Goal: Task Accomplishment & Management: Manage account settings

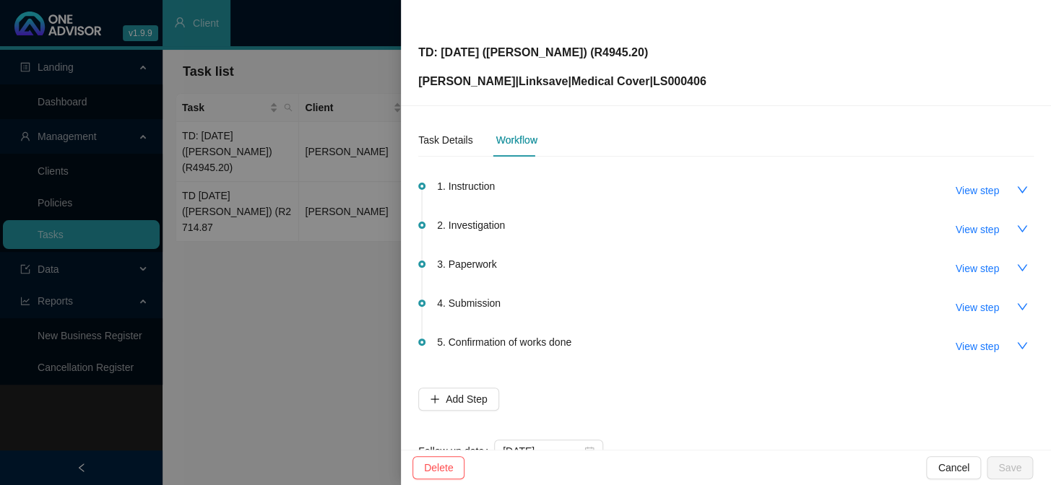
click at [264, 291] on div at bounding box center [525, 242] width 1051 height 485
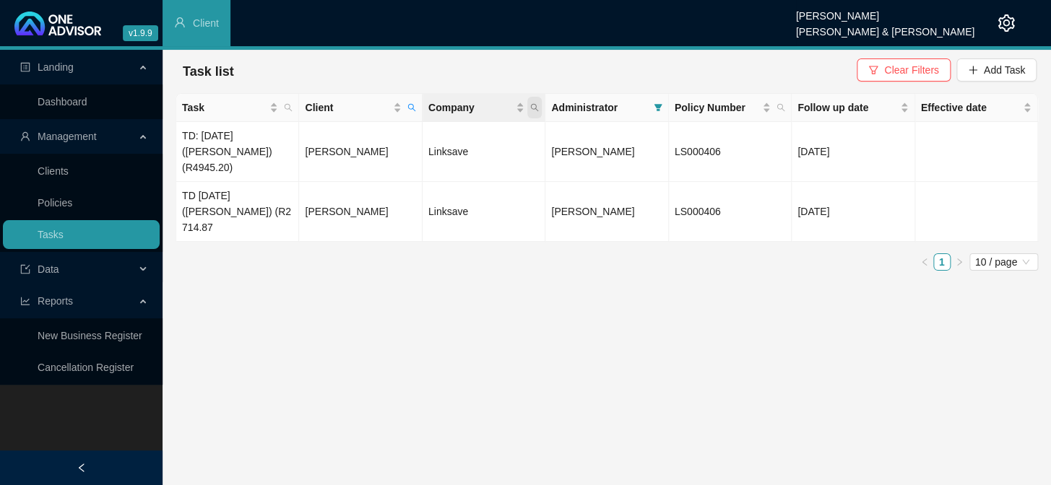
click at [539, 108] on span "Company" at bounding box center [534, 108] width 14 height 22
click at [420, 253] on ul "1 10 / page" at bounding box center [606, 261] width 862 height 17
click at [69, 175] on link "Clients" at bounding box center [53, 171] width 31 height 12
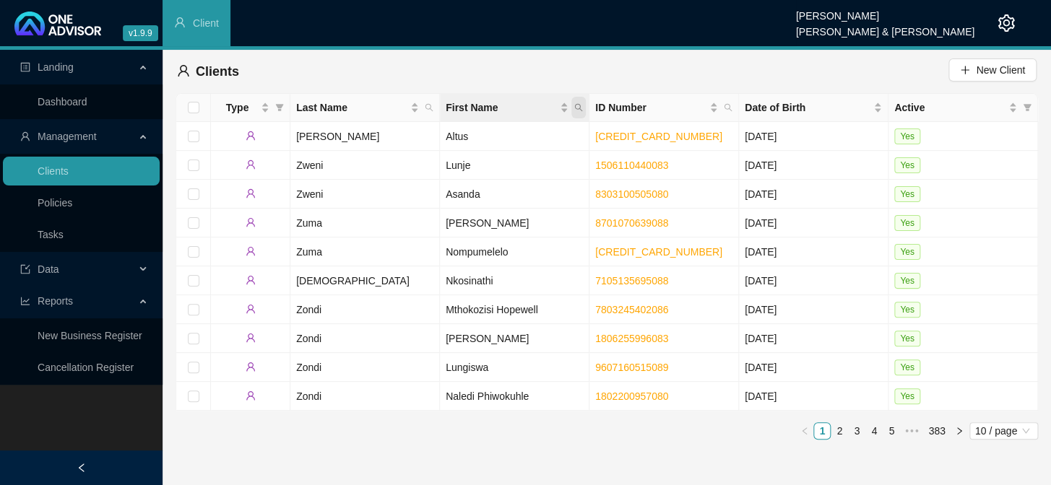
click at [581, 103] on icon "search" at bounding box center [578, 107] width 9 height 9
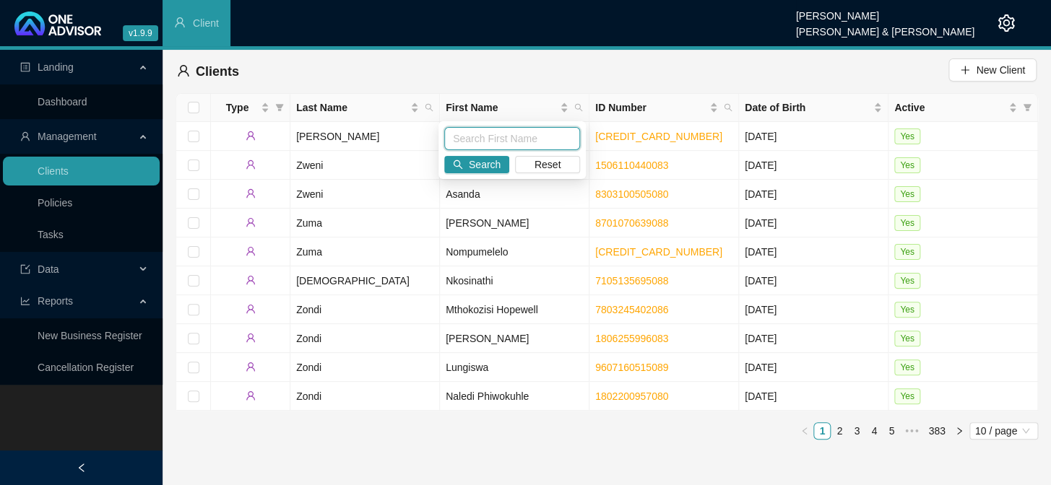
click at [460, 133] on input "text" at bounding box center [512, 138] width 136 height 23
type input "[PERSON_NAME]"
click at [479, 158] on span "Search" at bounding box center [485, 165] width 32 height 16
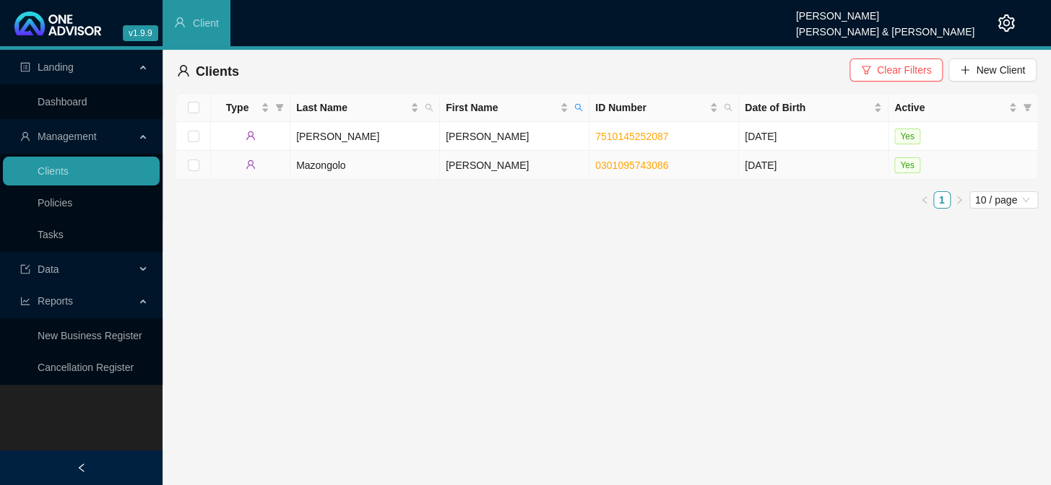
click at [464, 165] on td "[PERSON_NAME]" at bounding box center [514, 165] width 149 height 29
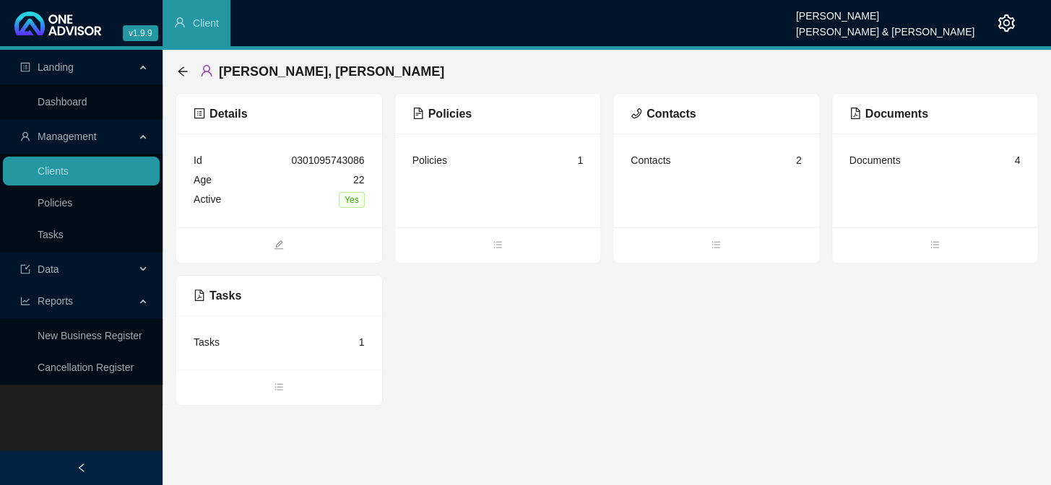
click at [659, 160] on div "Contacts" at bounding box center [650, 160] width 40 height 16
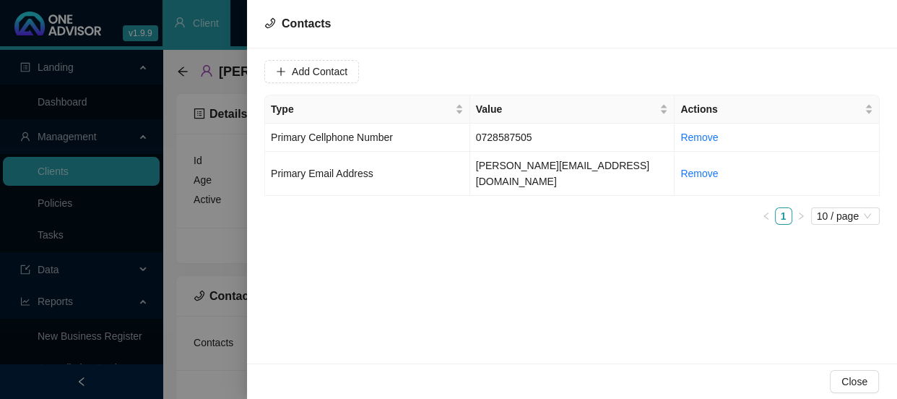
click at [213, 185] on div at bounding box center [448, 199] width 897 height 399
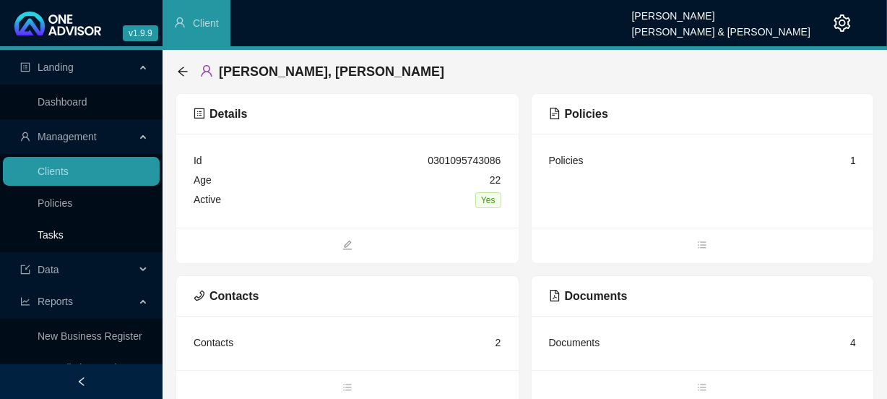
click at [52, 229] on link "Tasks" at bounding box center [51, 235] width 26 height 12
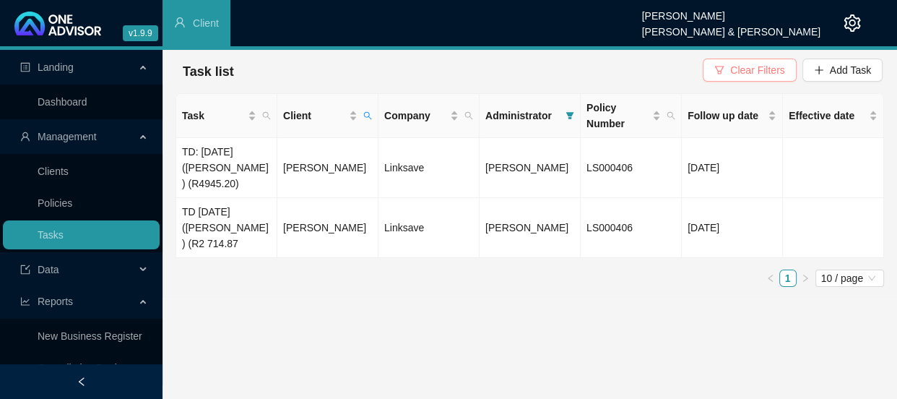
click at [741, 72] on span "Clear Filters" at bounding box center [757, 70] width 54 height 16
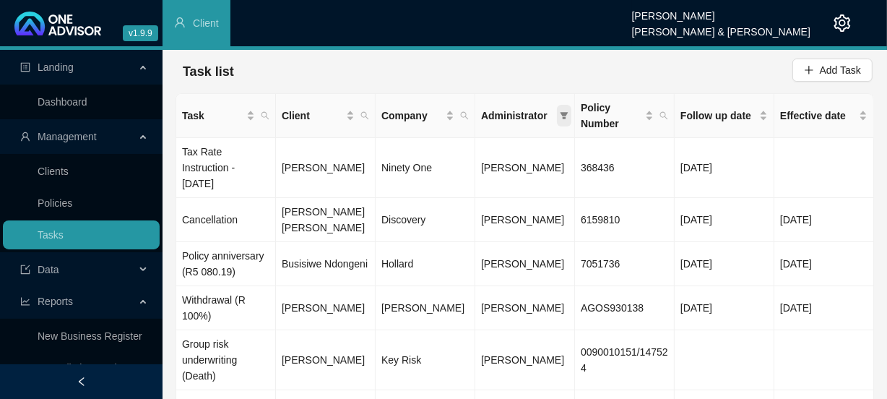
click at [560, 113] on icon "filter" at bounding box center [564, 115] width 9 height 9
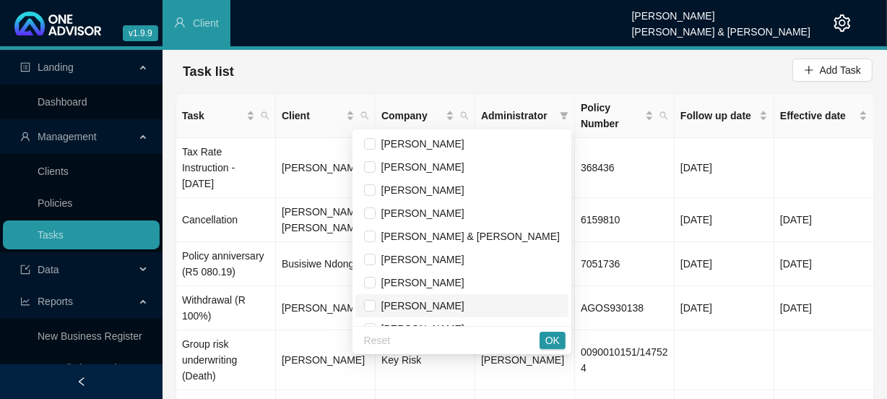
click at [422, 307] on li "[PERSON_NAME]" at bounding box center [461, 305] width 213 height 23
checkbox input "true"
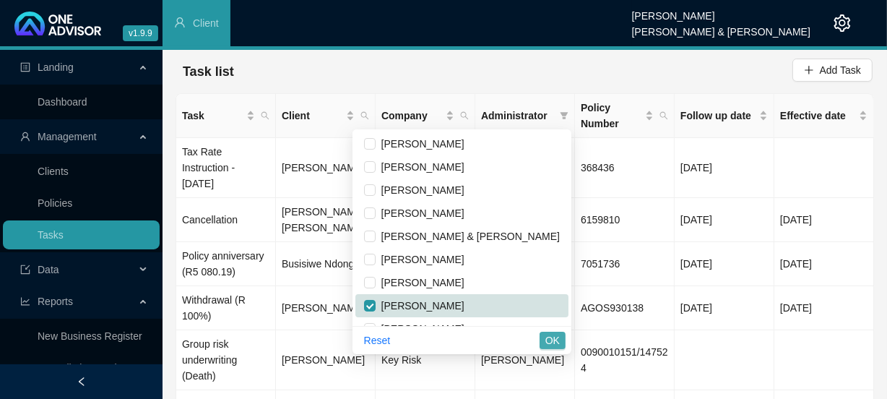
click at [545, 339] on button "OK" at bounding box center [552, 339] width 26 height 17
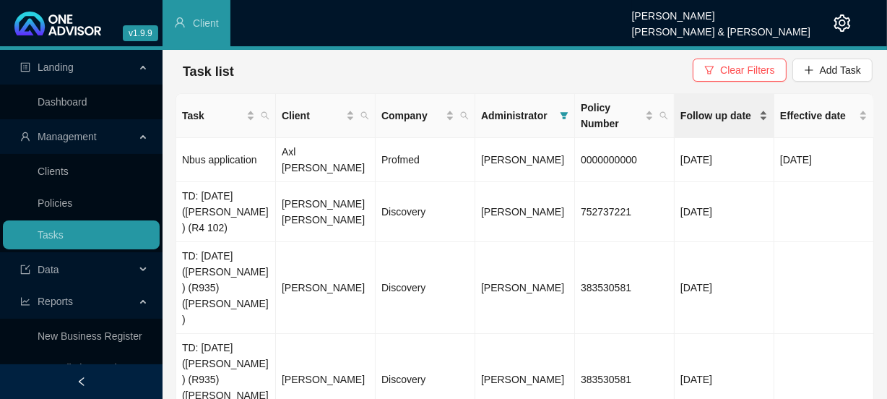
click at [721, 115] on span "Follow up date" at bounding box center [718, 116] width 76 height 16
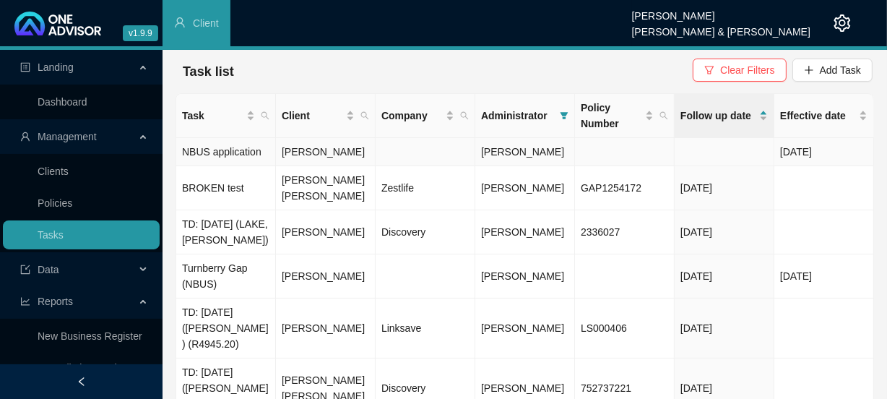
click at [310, 152] on td "[PERSON_NAME]" at bounding box center [326, 152] width 100 height 28
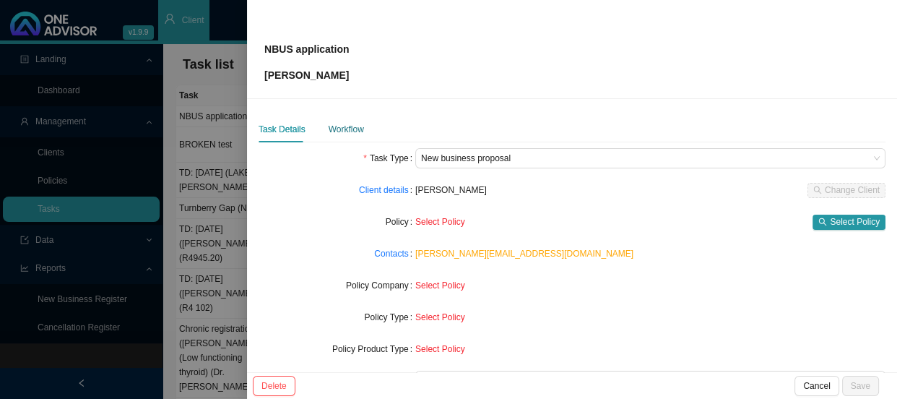
click at [338, 123] on div "Workflow" at bounding box center [346, 129] width 35 height 14
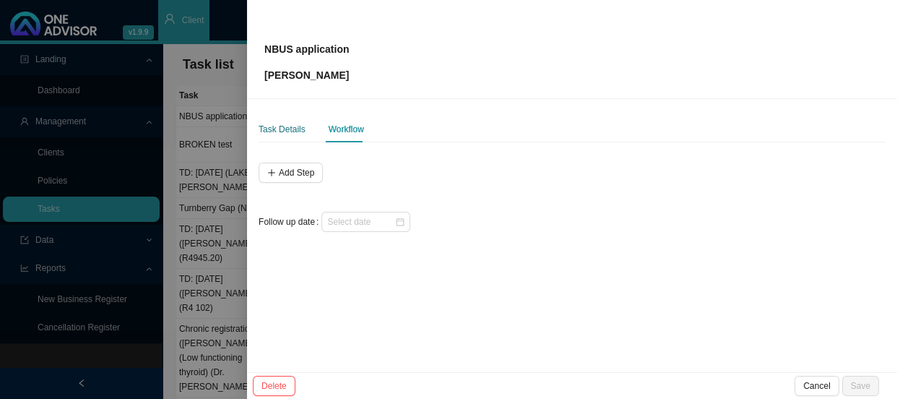
click at [282, 130] on div "Task Details" at bounding box center [282, 129] width 47 height 14
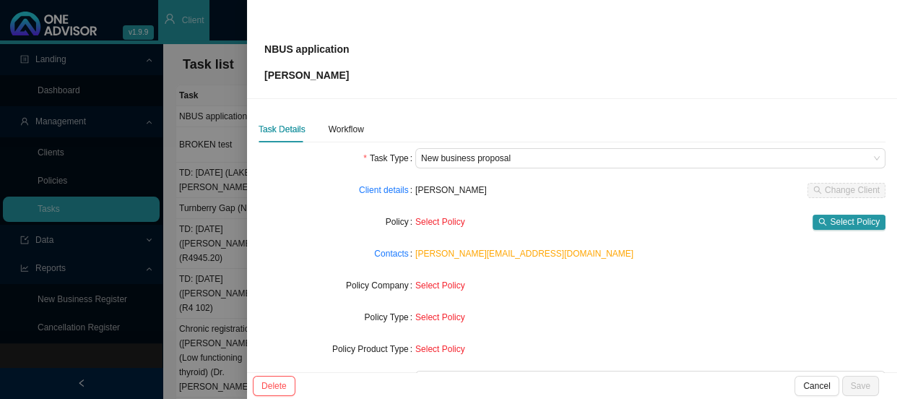
click at [233, 161] on div at bounding box center [448, 199] width 897 height 399
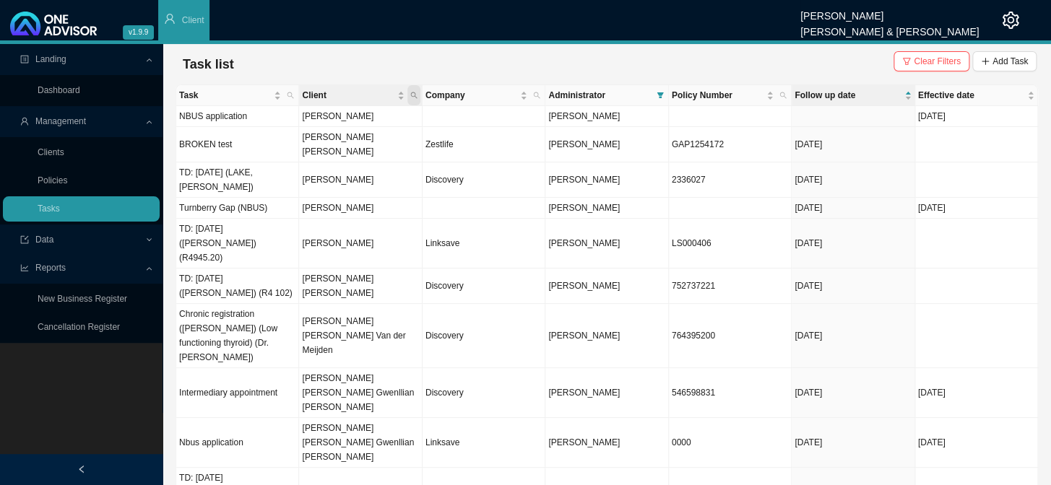
click at [414, 95] on icon "search" at bounding box center [413, 95] width 7 height 7
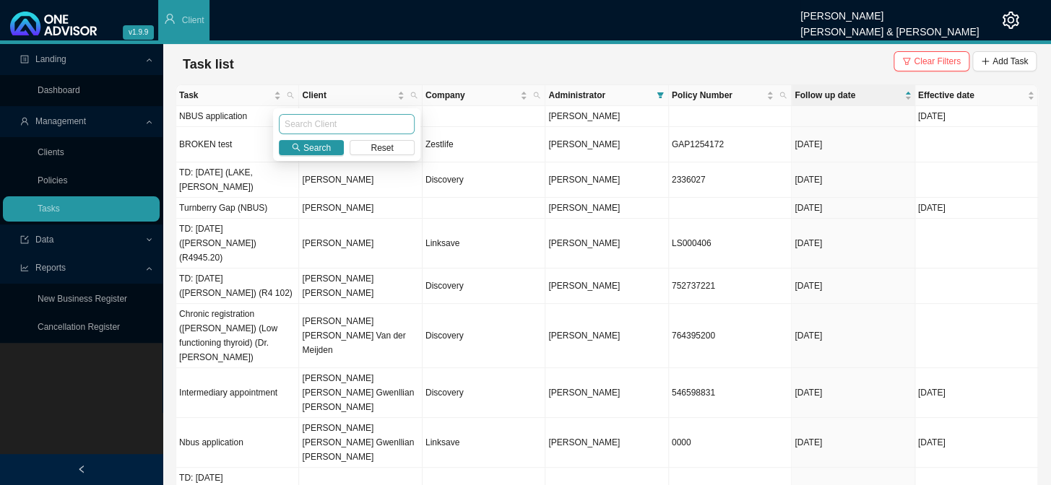
click at [349, 117] on input "text" at bounding box center [347, 124] width 136 height 20
type input "[PERSON_NAME]"
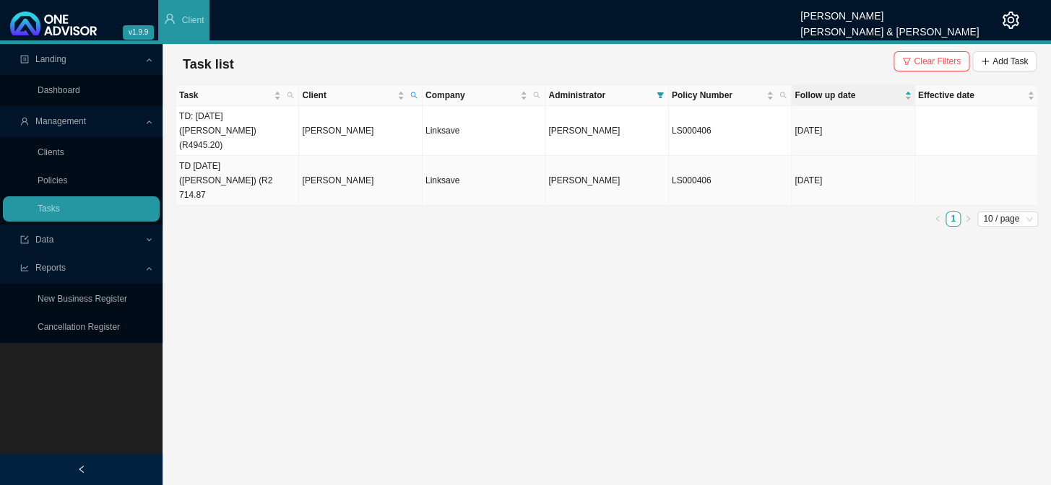
click at [343, 158] on td "[PERSON_NAME]" at bounding box center [360, 181] width 123 height 50
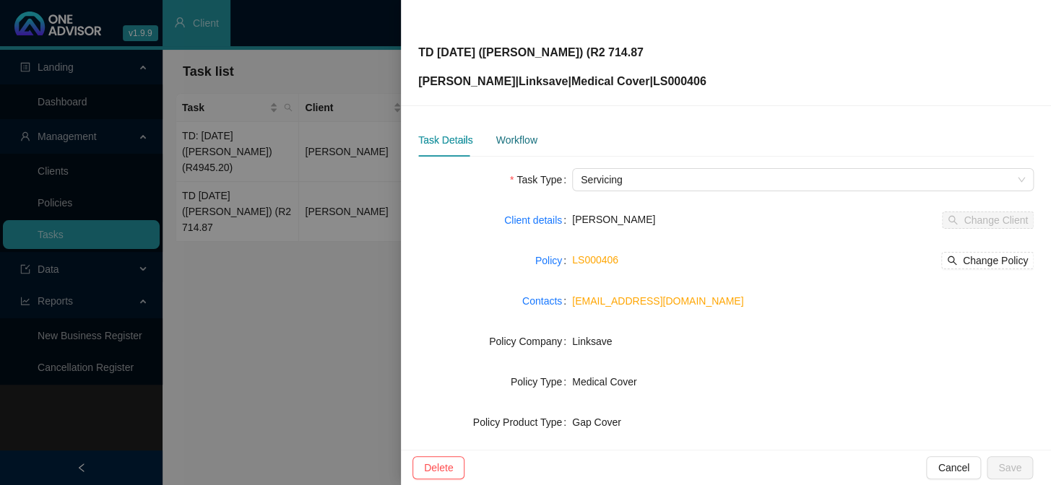
click at [505, 136] on div "Workflow" at bounding box center [515, 140] width 41 height 16
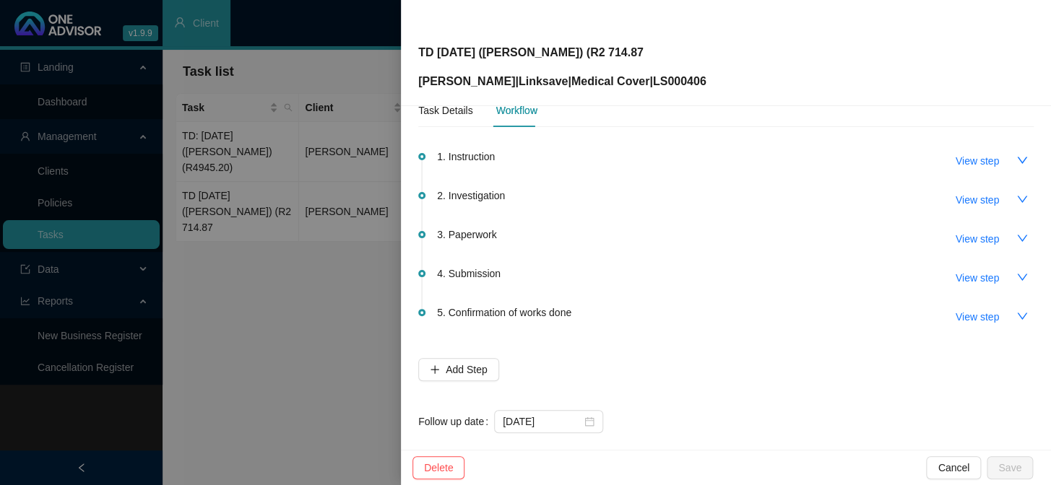
scroll to position [46, 0]
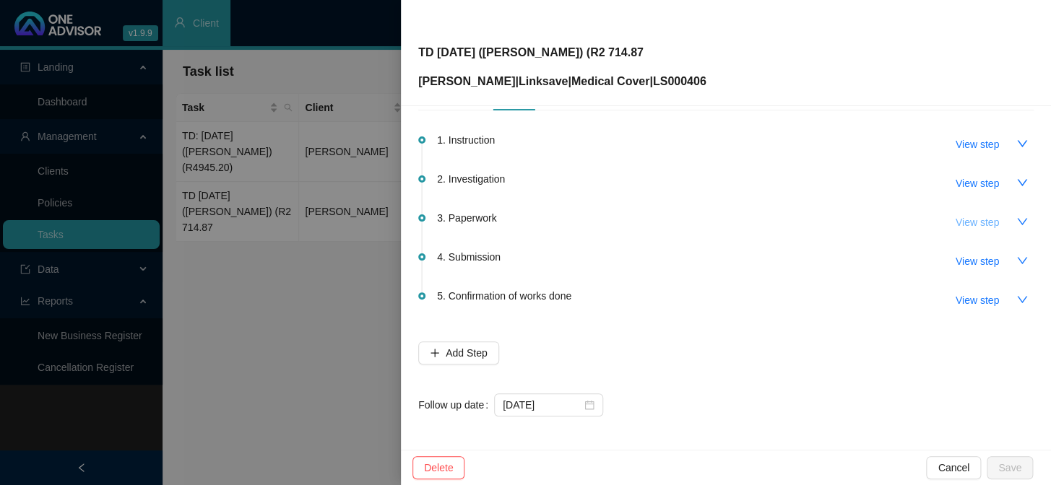
click at [962, 226] on span "View step" at bounding box center [976, 222] width 43 height 16
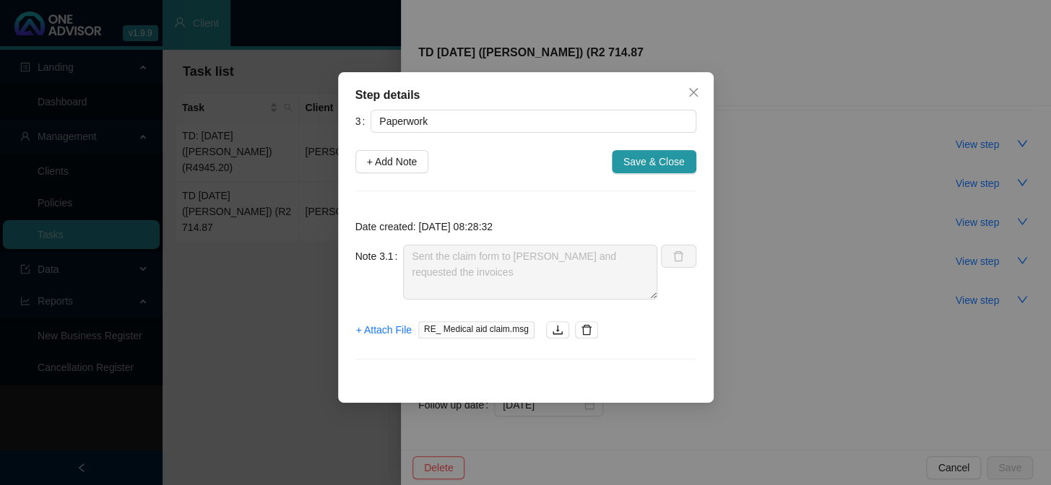
click at [292, 291] on div "Step details 3 Paperwork + Add Note Save & Close Date created: [DATE] 08:28:32 …" at bounding box center [525, 242] width 1051 height 485
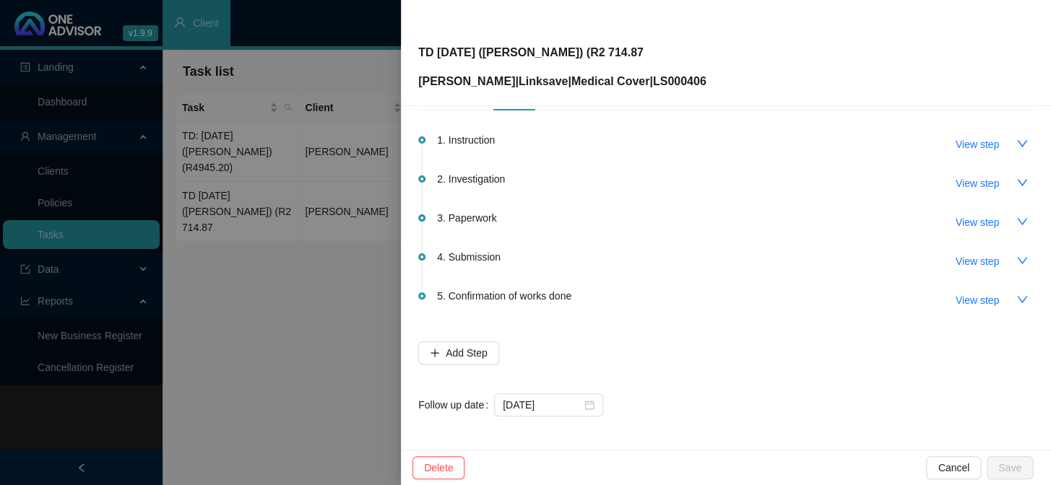
click at [319, 193] on div at bounding box center [525, 242] width 1051 height 485
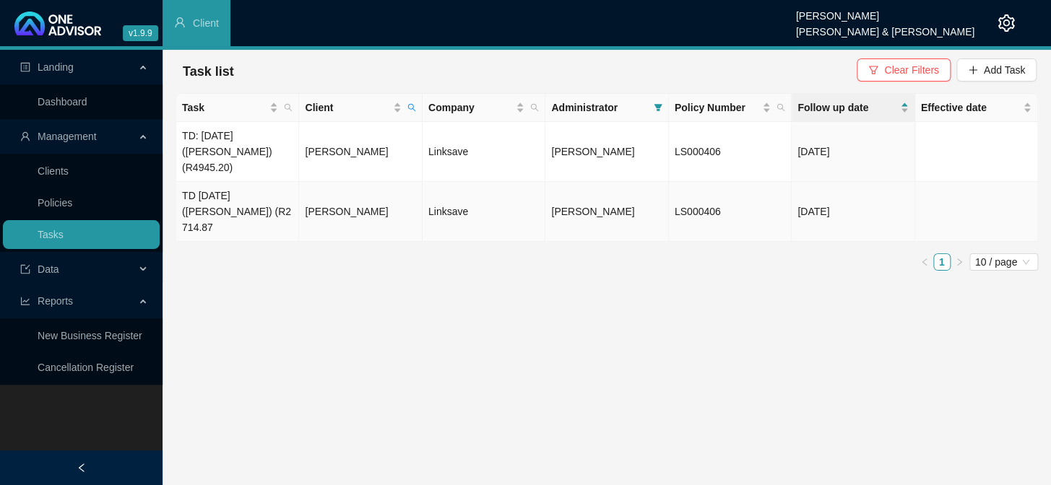
click at [331, 192] on td "[PERSON_NAME]" at bounding box center [360, 212] width 123 height 60
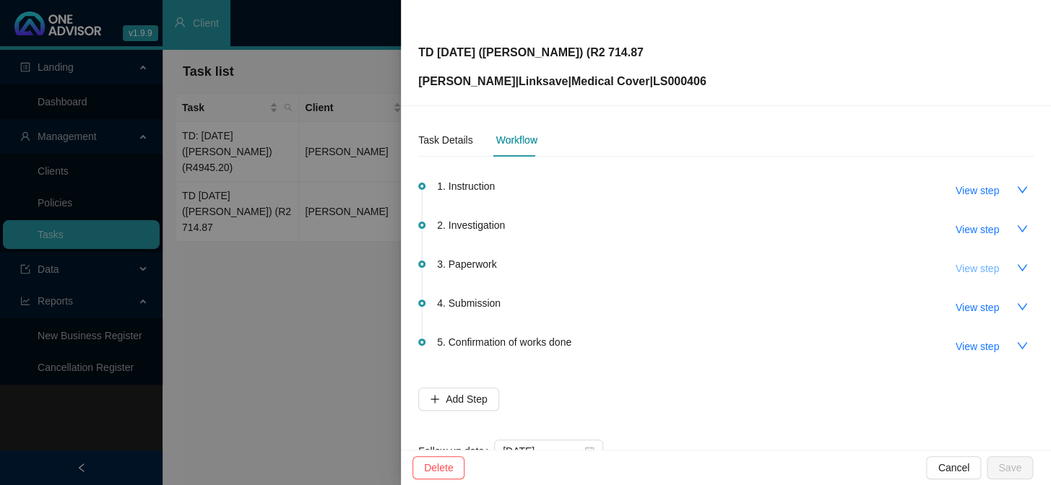
click at [967, 270] on span "View step" at bounding box center [976, 269] width 43 height 16
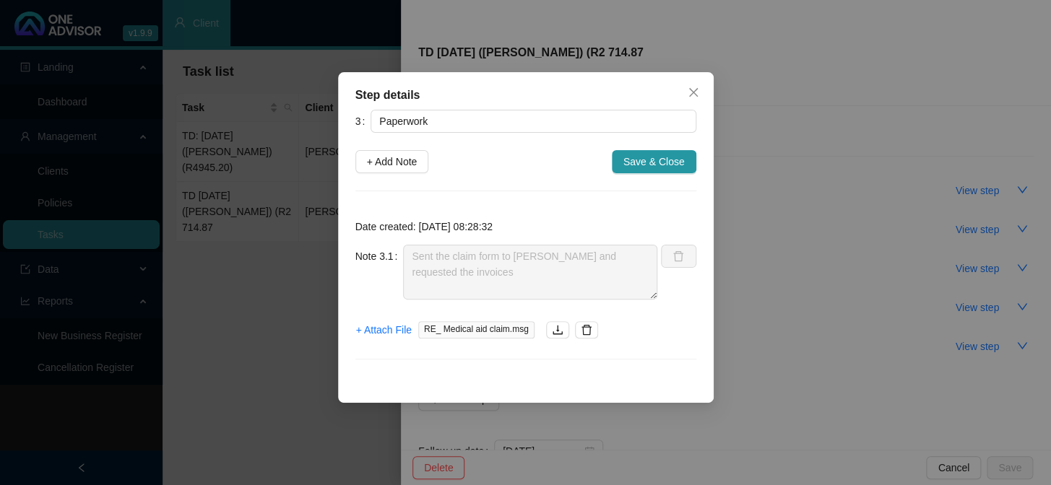
click at [209, 268] on div "Step details 3 Paperwork + Add Note Save & Close Date created: [DATE] 08:28:32 …" at bounding box center [525, 242] width 1051 height 485
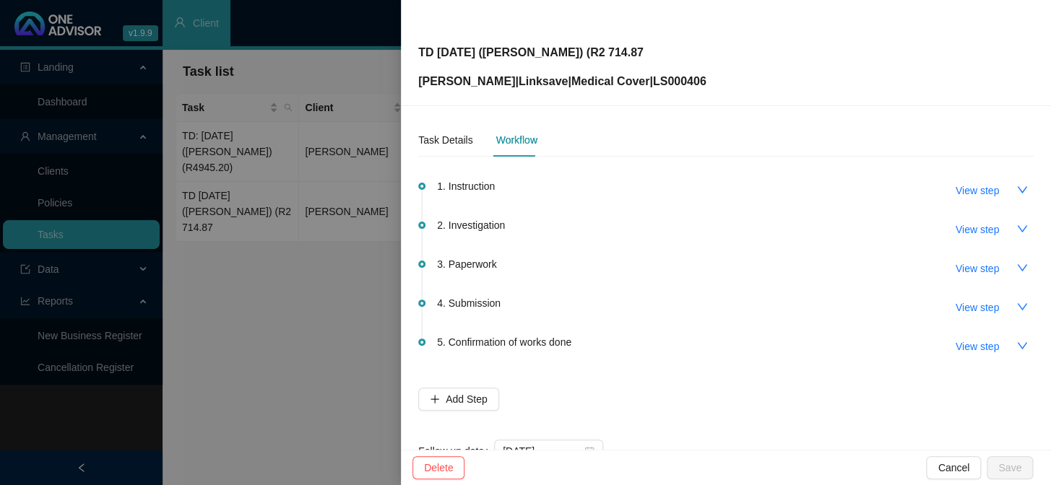
click at [278, 261] on div at bounding box center [525, 242] width 1051 height 485
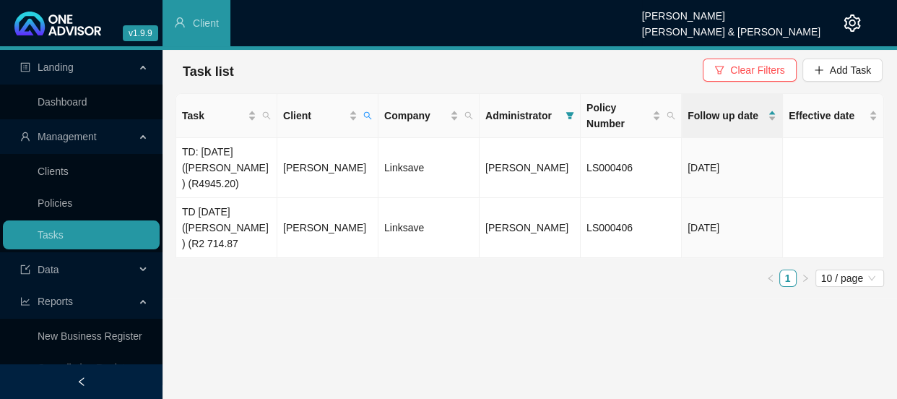
click at [295, 275] on ul "1 10 / page" at bounding box center [529, 277] width 708 height 17
click at [331, 167] on td "[PERSON_NAME]" at bounding box center [327, 168] width 101 height 60
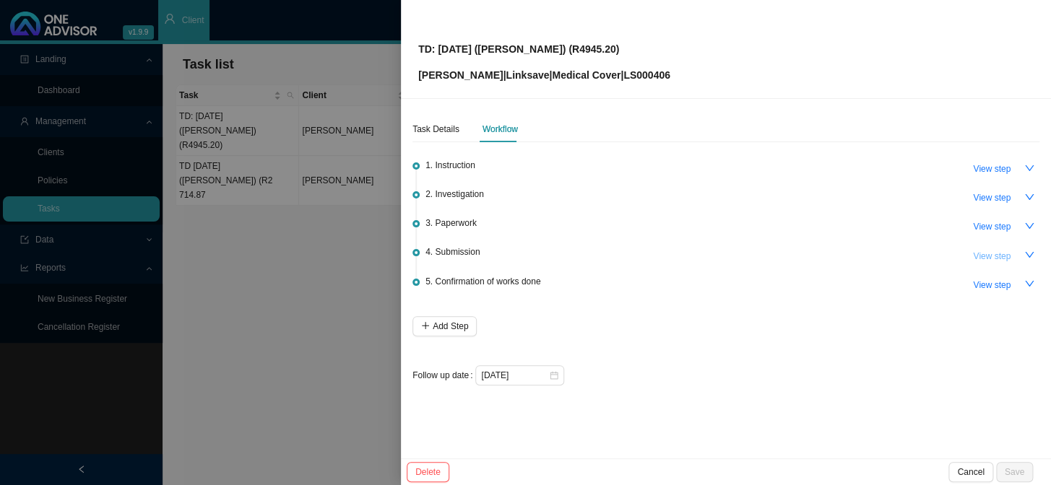
click at [986, 253] on span "View step" at bounding box center [992, 256] width 38 height 14
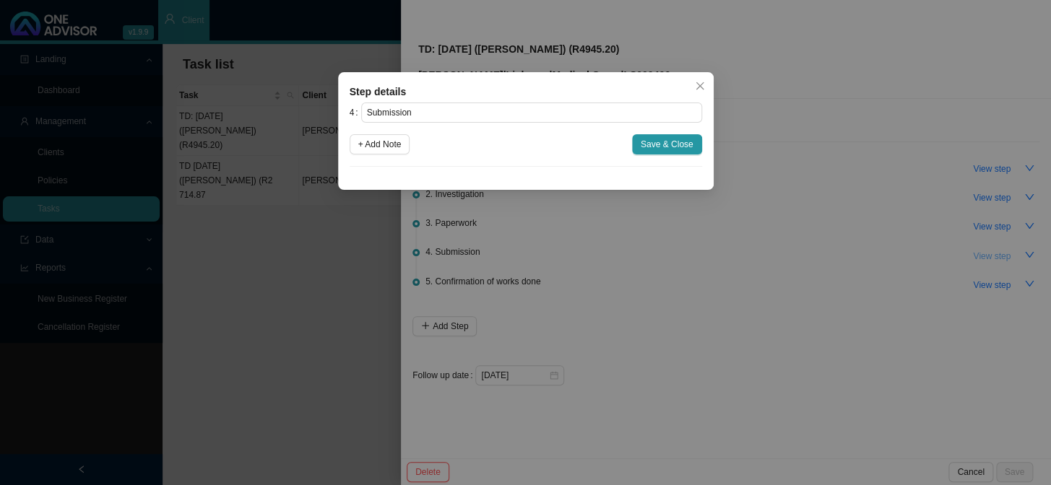
click at [986, 253] on div "Step details 4 Submission + Add Note Save & Close Cancel OK" at bounding box center [525, 242] width 1051 height 485
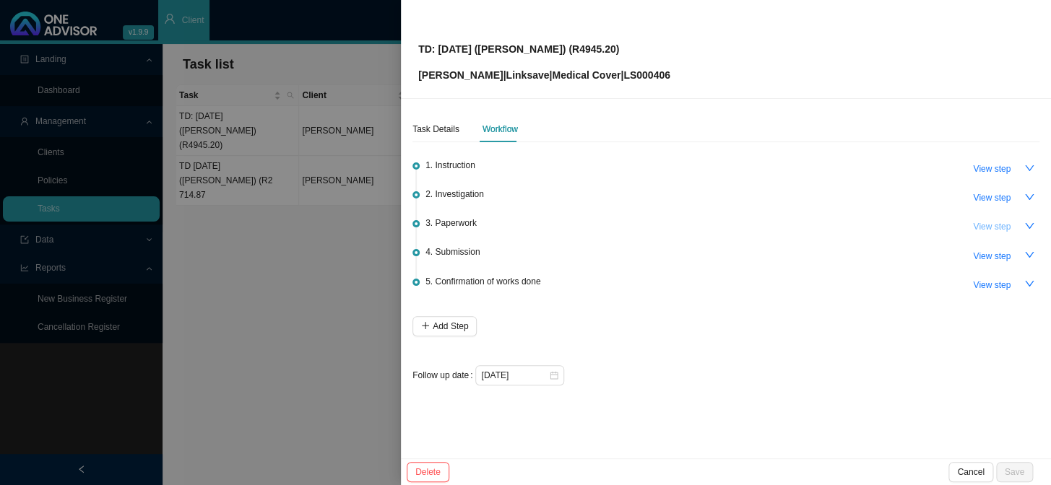
click at [985, 228] on span "View step" at bounding box center [992, 227] width 38 height 14
type input "Paperwork"
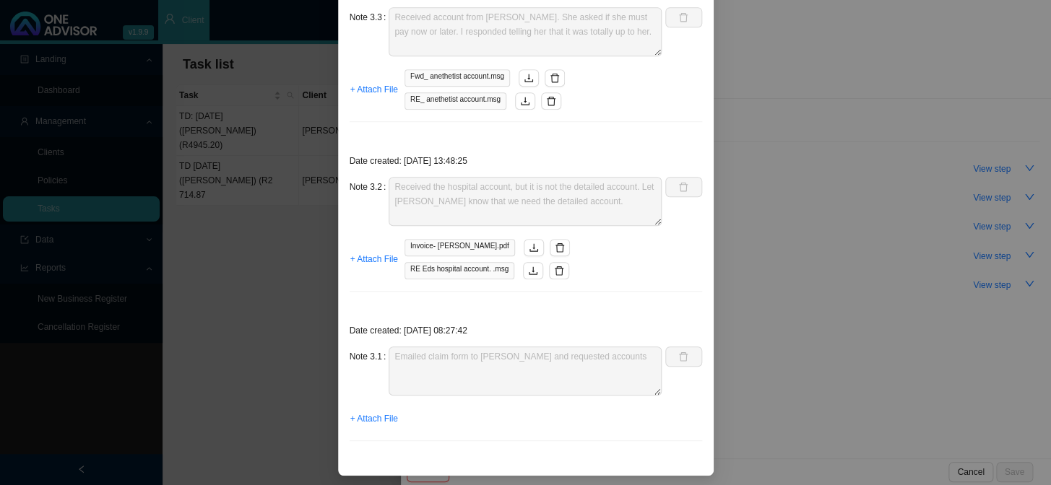
scroll to position [353, 0]
click at [376, 417] on span "+ Attach File" at bounding box center [374, 418] width 48 height 14
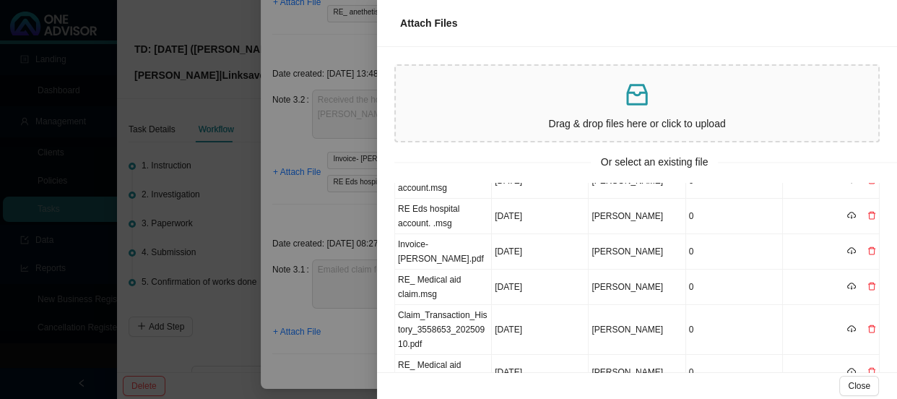
scroll to position [92, 0]
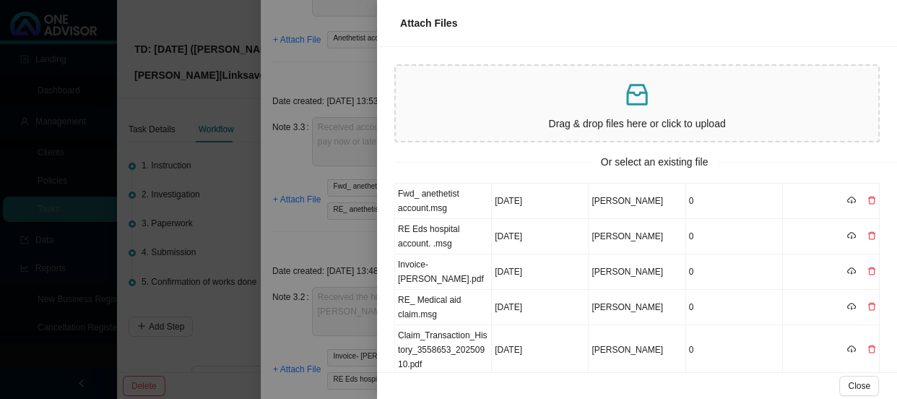
click at [306, 217] on div at bounding box center [448, 199] width 897 height 399
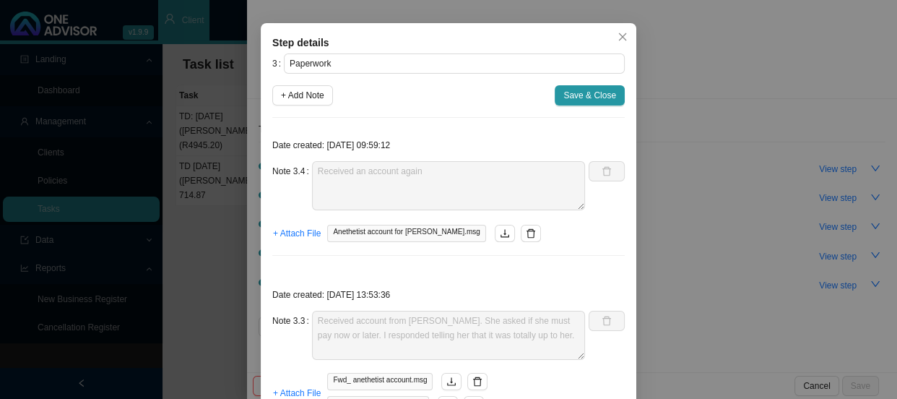
scroll to position [0, 0]
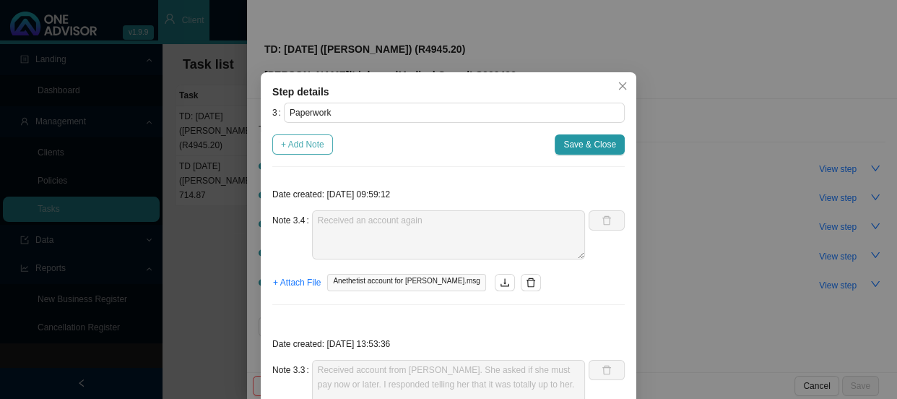
click at [318, 146] on span "+ Add Note" at bounding box center [302, 144] width 43 height 14
type textarea "Received an account again"
type textarea "Received account from [PERSON_NAME]. She asked if she must pay now or later. I …"
type textarea "Received the hospital account, but it is not the detailed account. Let [PERSON_…"
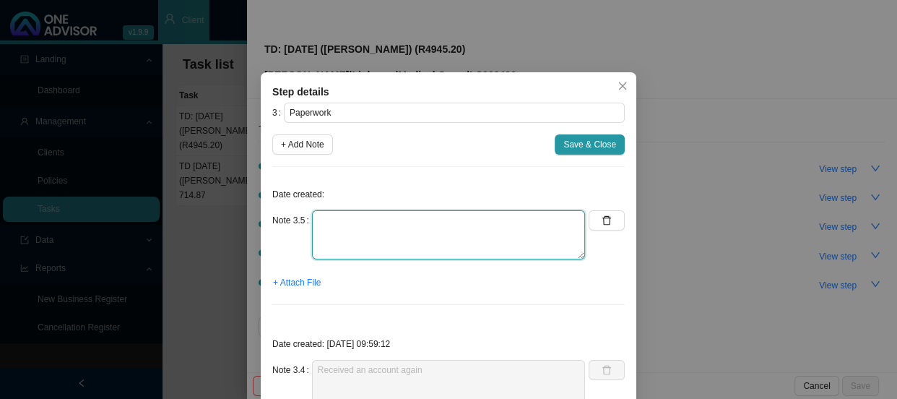
click at [357, 222] on textarea at bounding box center [448, 234] width 273 height 49
type textarea "Sent a reminder for claim form to be completed"
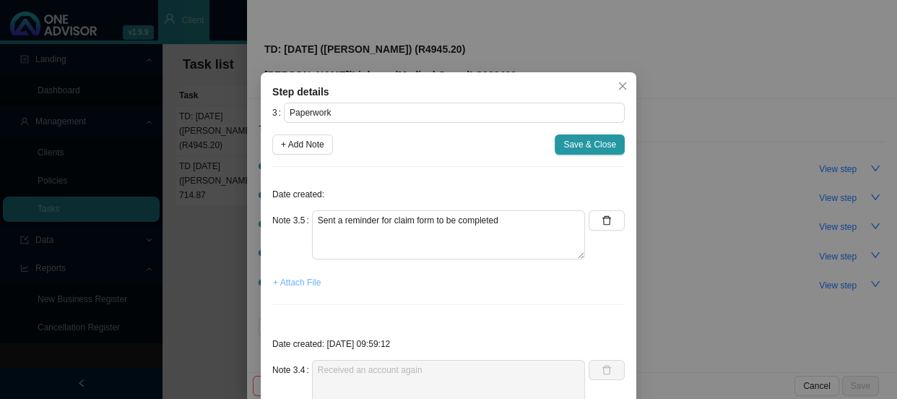
click at [280, 283] on span "+ Attach File" at bounding box center [297, 282] width 48 height 14
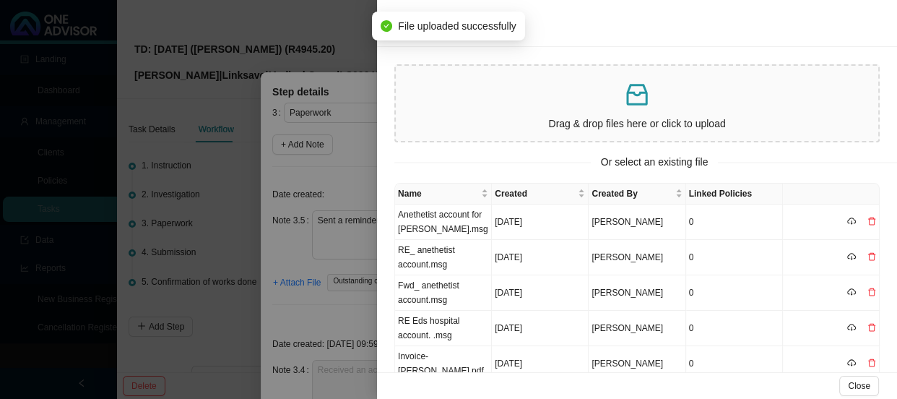
click at [365, 147] on div at bounding box center [448, 199] width 897 height 399
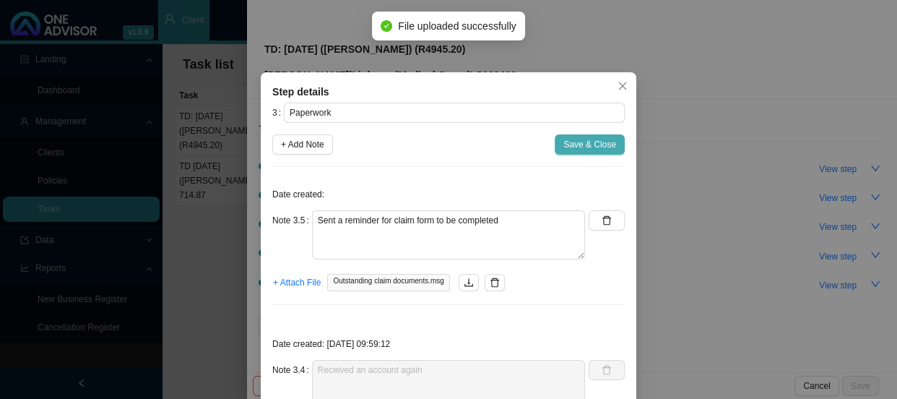
click at [586, 143] on span "Save & Close" at bounding box center [589, 144] width 53 height 14
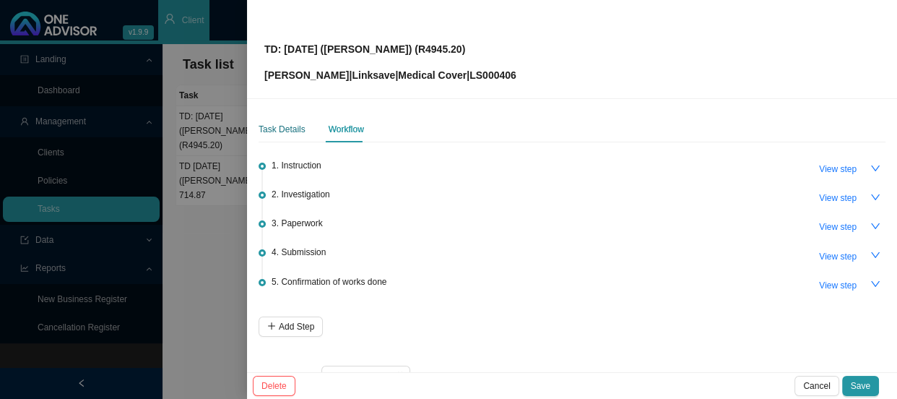
click at [281, 126] on div "Task Details" at bounding box center [282, 129] width 47 height 14
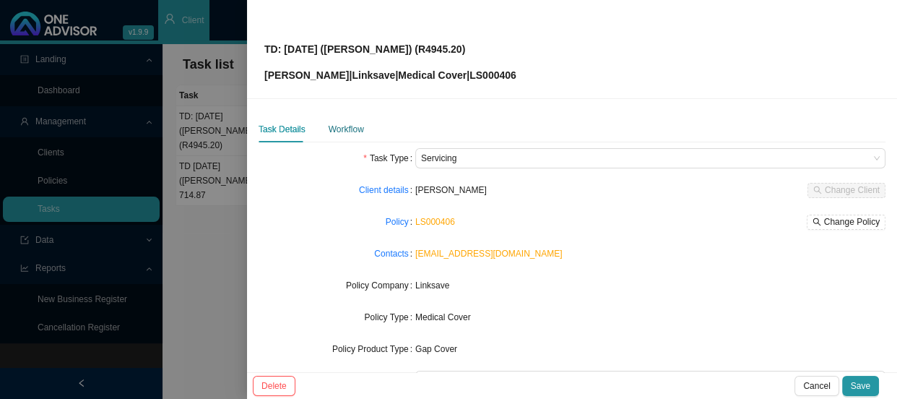
click at [346, 132] on div "Workflow" at bounding box center [346, 129] width 35 height 14
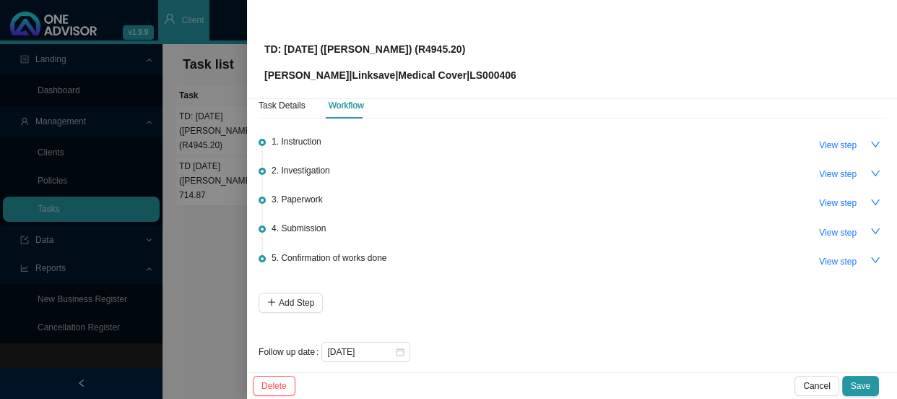
scroll to position [35, 0]
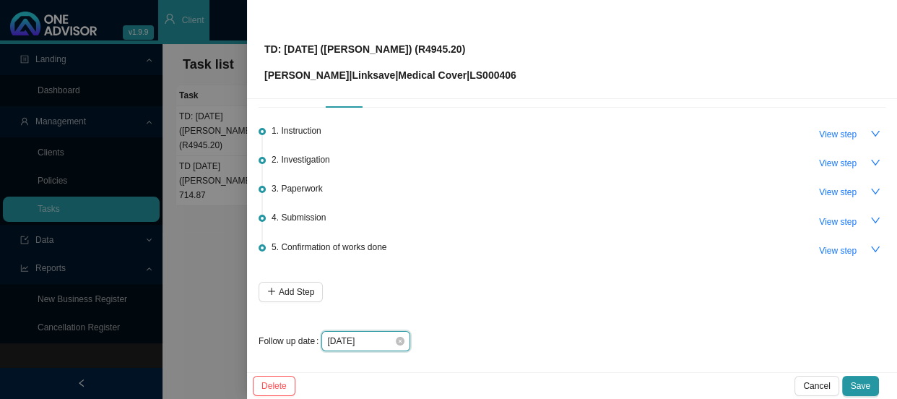
click at [378, 342] on input "[DATE]" at bounding box center [360, 341] width 67 height 14
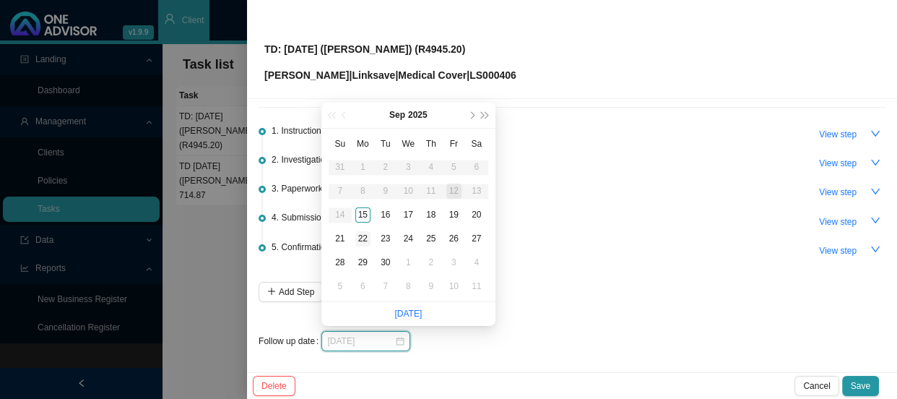
type input "[DATE]"
click at [360, 239] on div "22" at bounding box center [362, 238] width 15 height 15
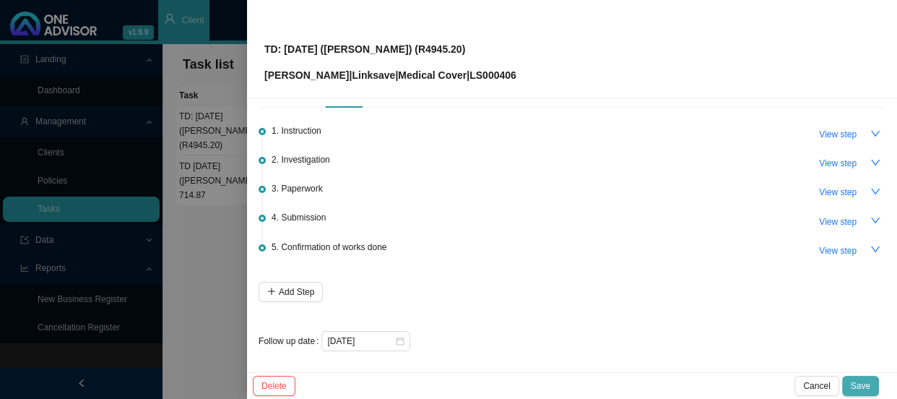
click at [852, 383] on span "Save" at bounding box center [860, 385] width 19 height 14
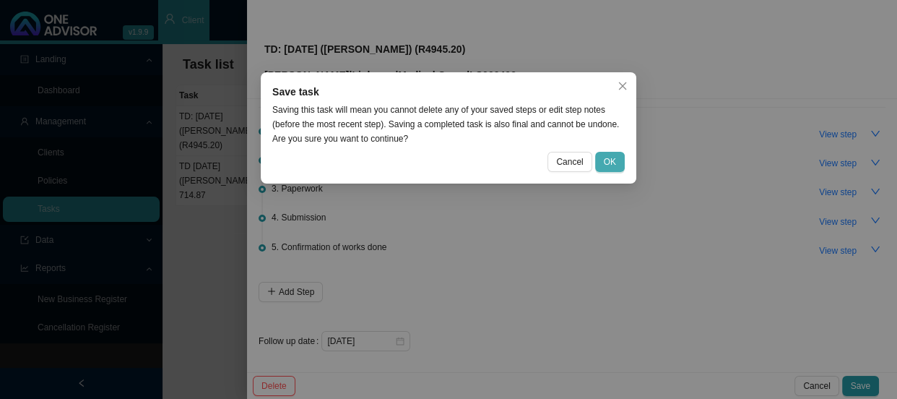
click at [612, 162] on span "OK" at bounding box center [610, 162] width 12 height 14
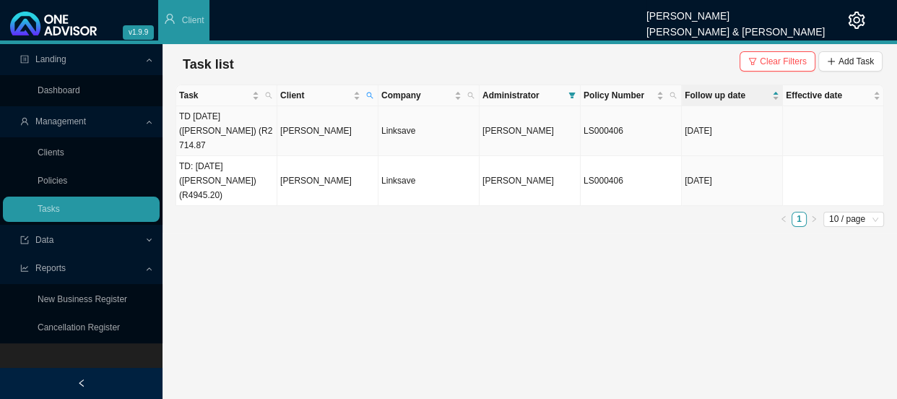
click at [289, 123] on td "[PERSON_NAME]" at bounding box center [327, 131] width 101 height 50
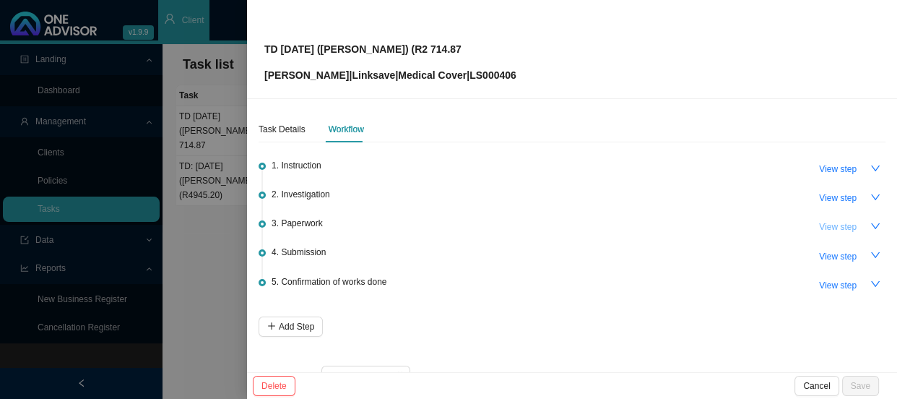
click at [819, 230] on span "View step" at bounding box center [838, 227] width 38 height 14
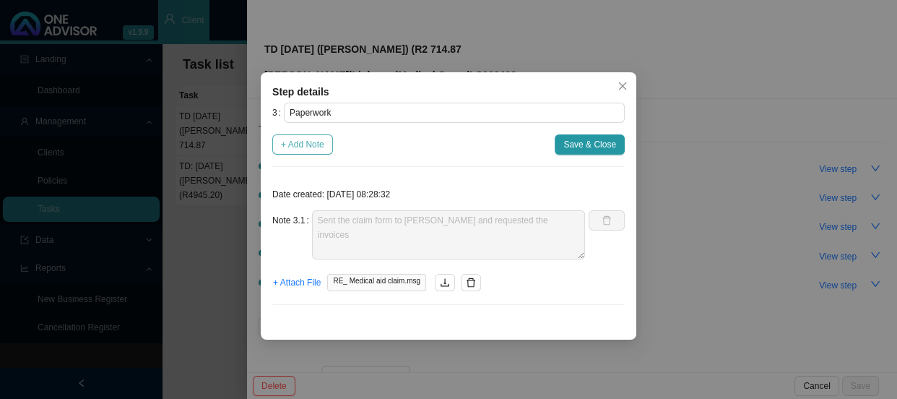
click at [292, 140] on span "+ Add Note" at bounding box center [302, 144] width 43 height 14
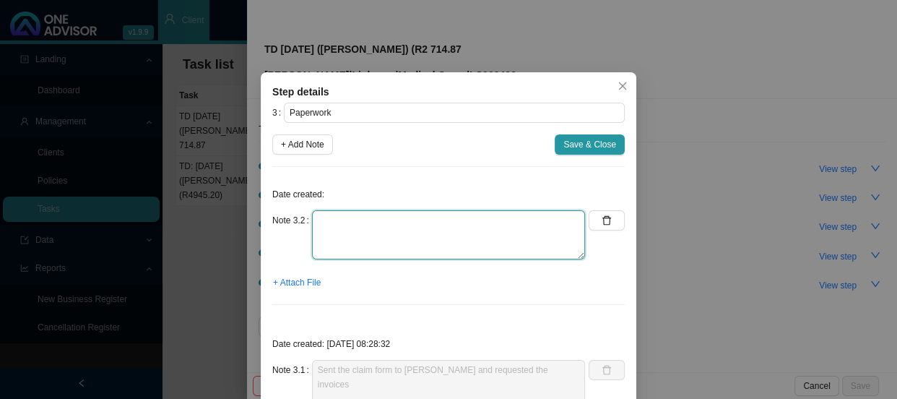
click at [331, 228] on textarea at bounding box center [448, 234] width 273 height 49
type textarea "Sent a reminder for the claim form and invoice"
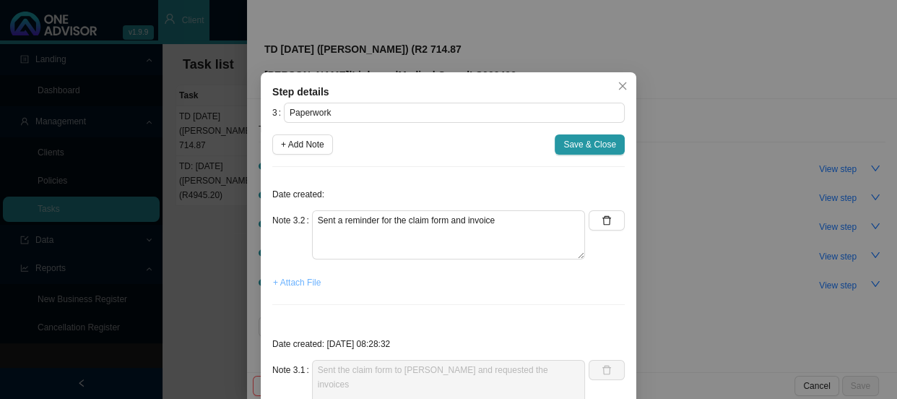
click at [295, 277] on span "+ Attach File" at bounding box center [297, 282] width 48 height 14
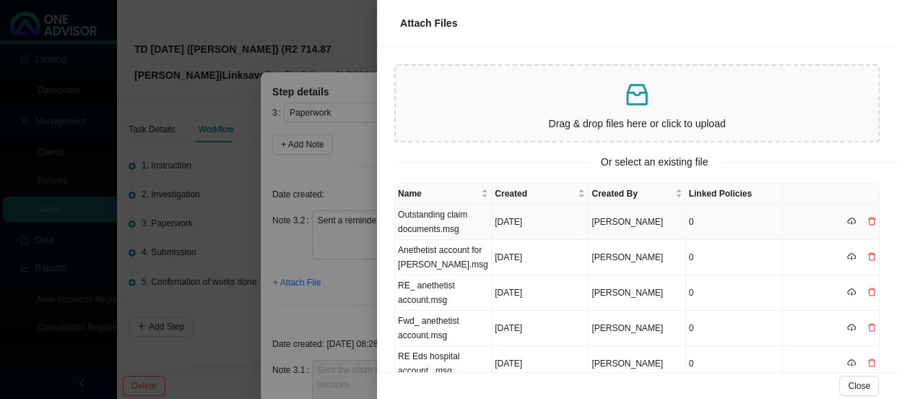
click at [462, 221] on td "Outstanding claim documents.msg" at bounding box center [443, 221] width 97 height 35
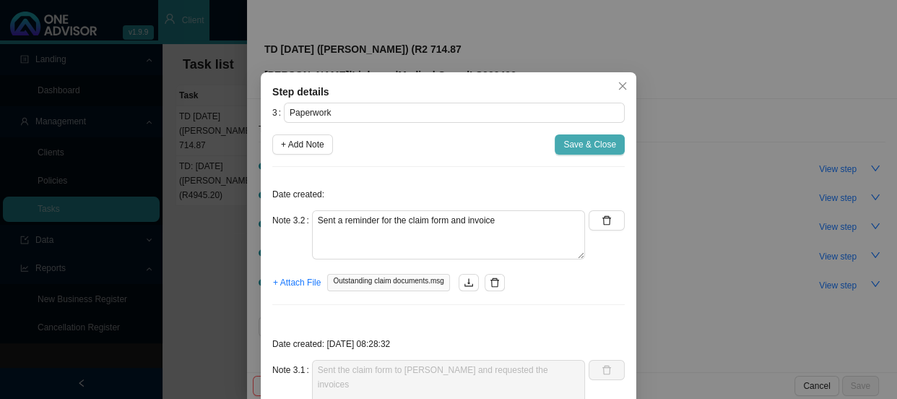
click at [573, 144] on span "Save & Close" at bounding box center [589, 144] width 53 height 14
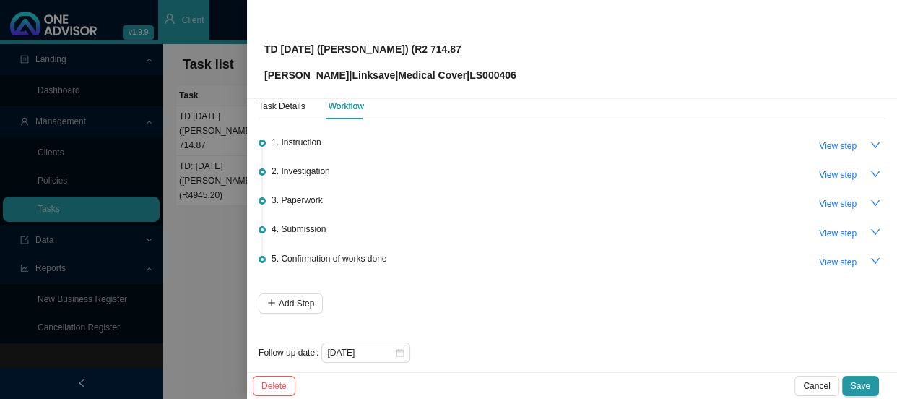
scroll to position [35, 0]
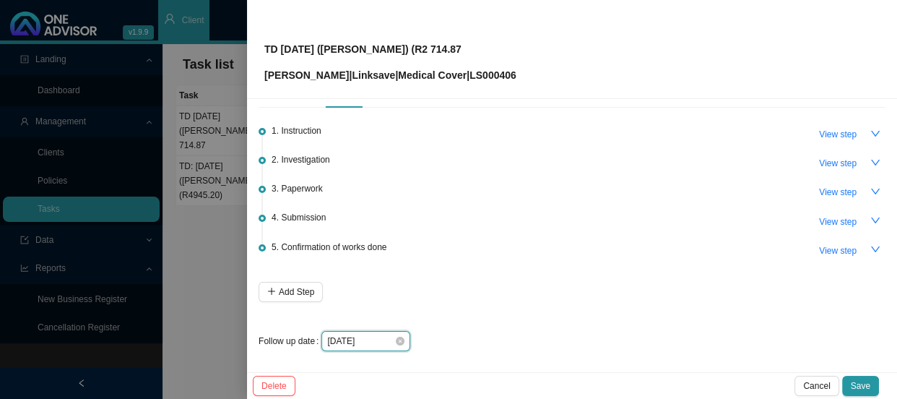
click at [381, 338] on input "[DATE]" at bounding box center [360, 341] width 67 height 14
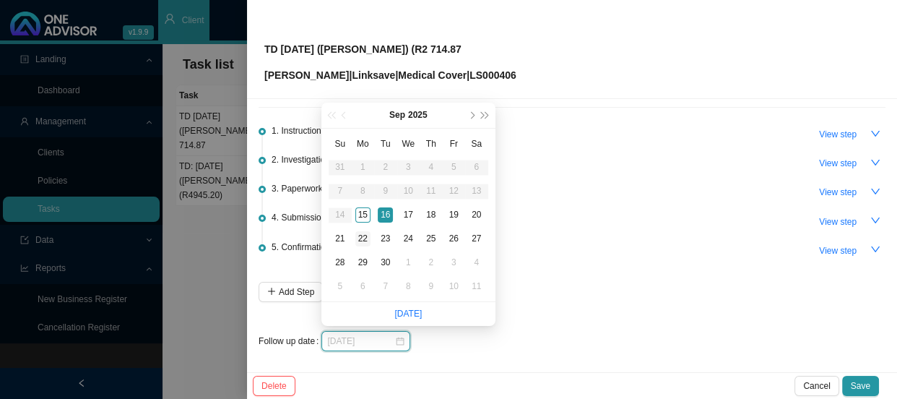
type input "[DATE]"
click at [363, 237] on div "22" at bounding box center [362, 238] width 15 height 15
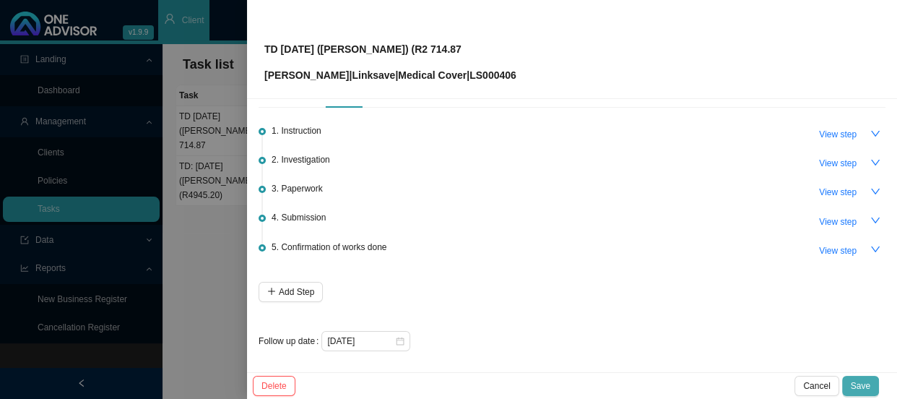
click at [855, 379] on span "Save" at bounding box center [860, 385] width 19 height 14
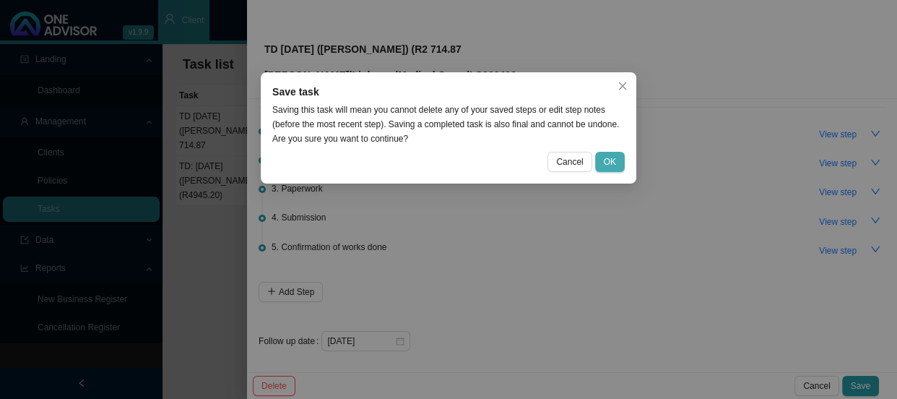
click at [606, 162] on span "OK" at bounding box center [610, 162] width 12 height 14
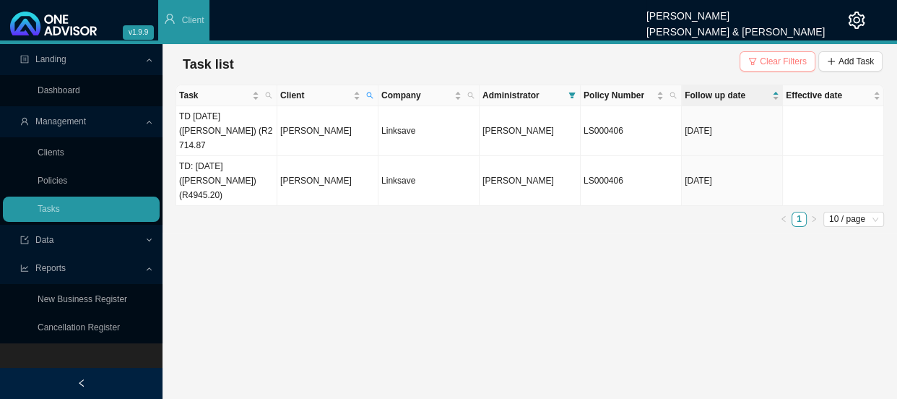
click at [768, 61] on span "Clear Filters" at bounding box center [783, 61] width 47 height 14
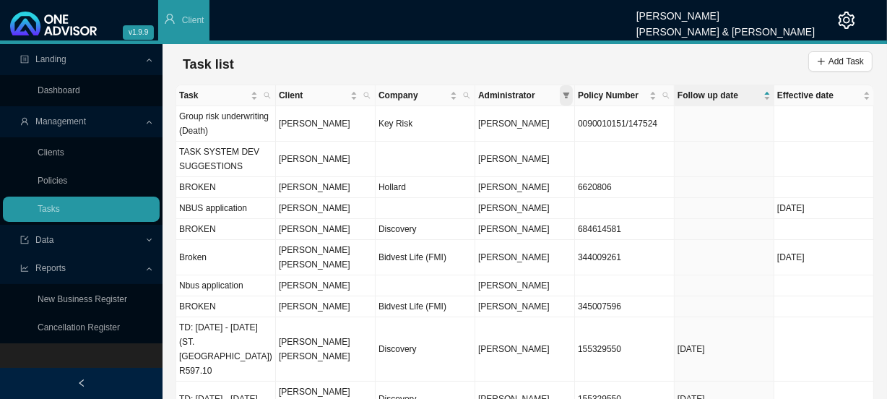
click at [563, 95] on icon "filter" at bounding box center [566, 95] width 7 height 7
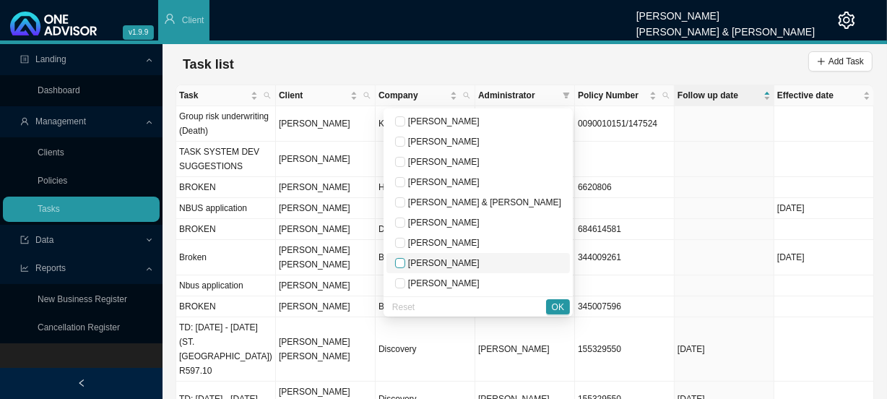
click at [405, 262] on input "checkbox" at bounding box center [400, 263] width 10 height 10
checkbox input "true"
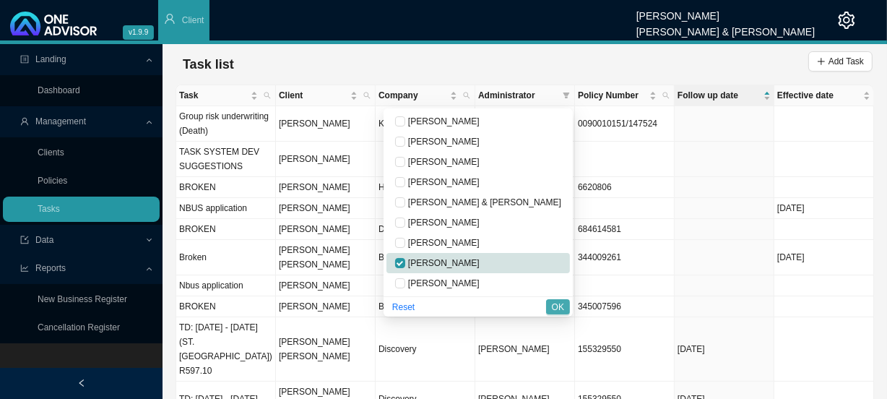
click at [558, 308] on span "OK" at bounding box center [558, 307] width 12 height 14
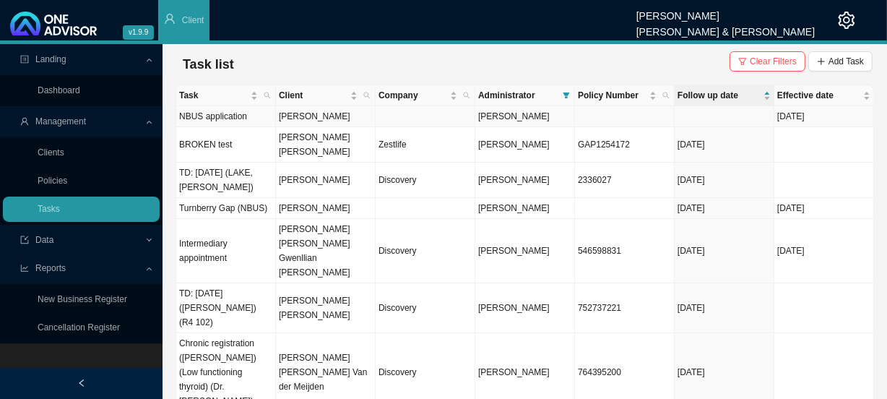
click at [303, 112] on td "[PERSON_NAME]" at bounding box center [326, 116] width 100 height 21
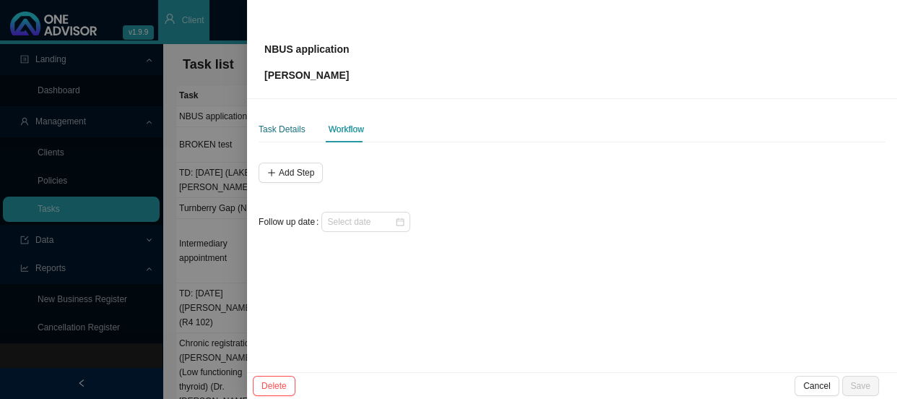
click at [285, 134] on div "Task Details" at bounding box center [282, 129] width 47 height 14
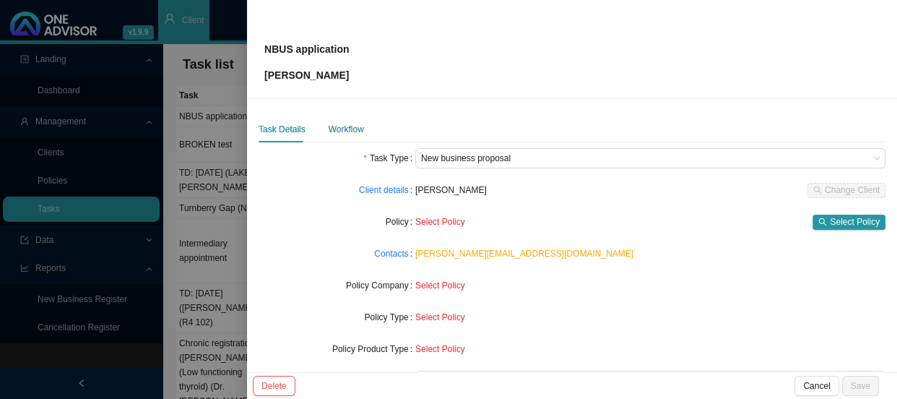
click at [342, 129] on div "Workflow" at bounding box center [346, 129] width 35 height 14
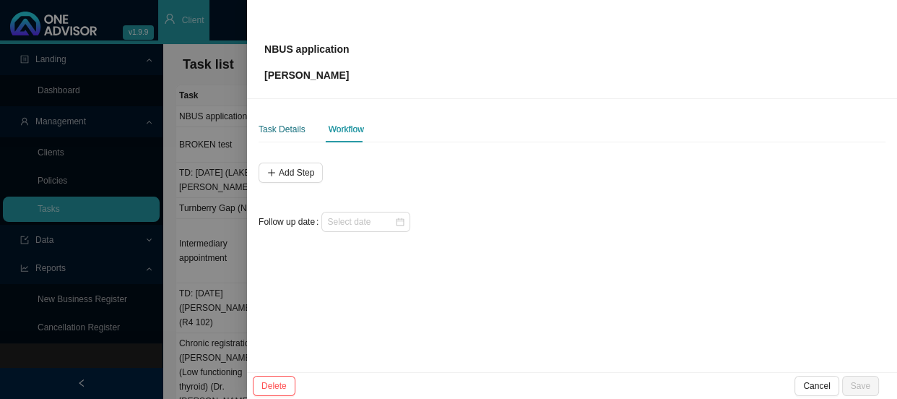
click at [282, 126] on div "Task Details" at bounding box center [282, 129] width 47 height 14
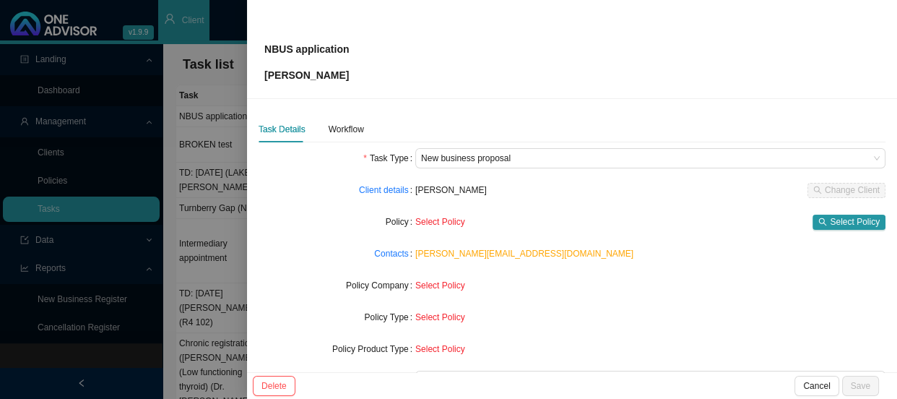
scroll to position [168, 0]
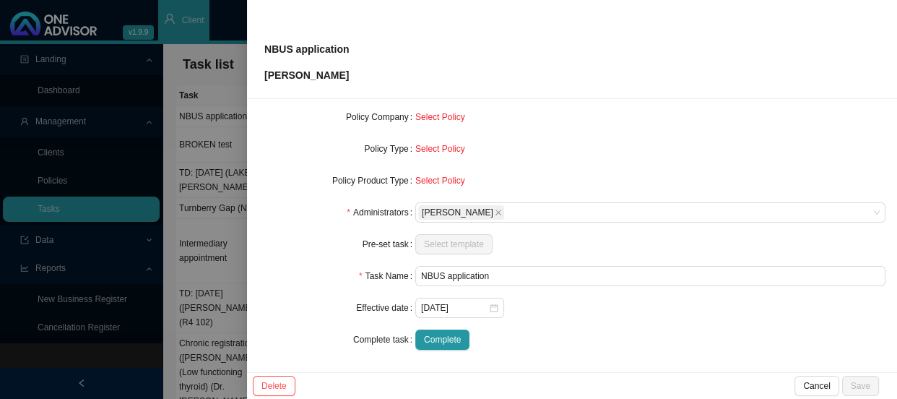
click at [244, 219] on div at bounding box center [448, 199] width 897 height 399
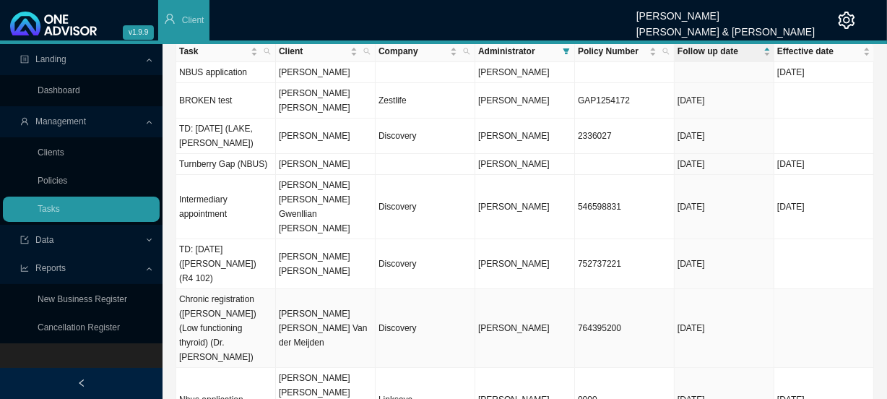
scroll to position [22, 0]
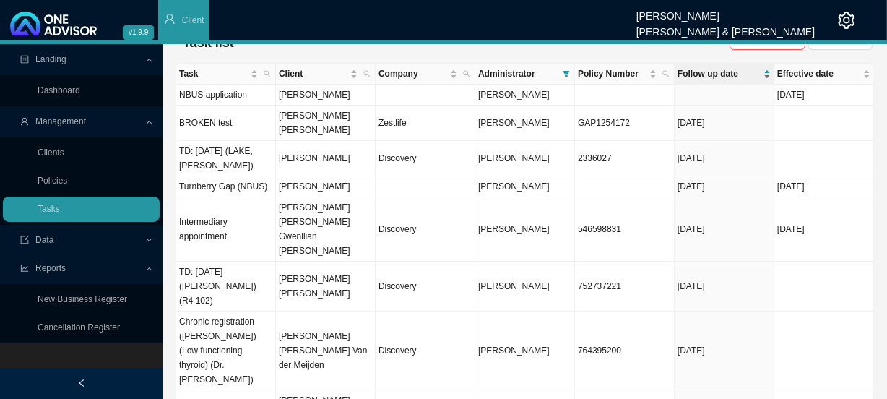
click at [737, 77] on span "Follow up date" at bounding box center [718, 73] width 83 height 14
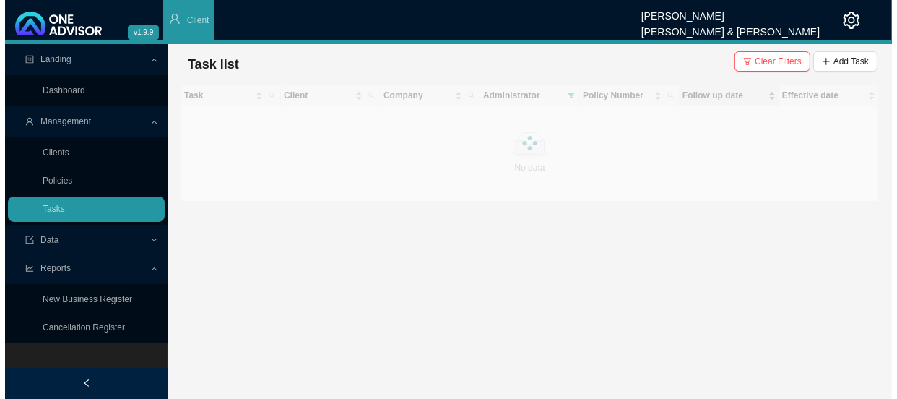
scroll to position [0, 0]
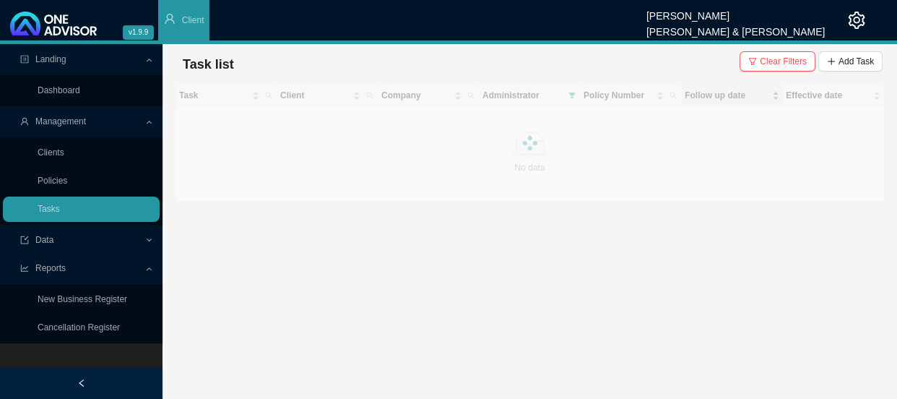
click at [737, 77] on div "Task list Clear Filters Add Task" at bounding box center [530, 64] width 706 height 29
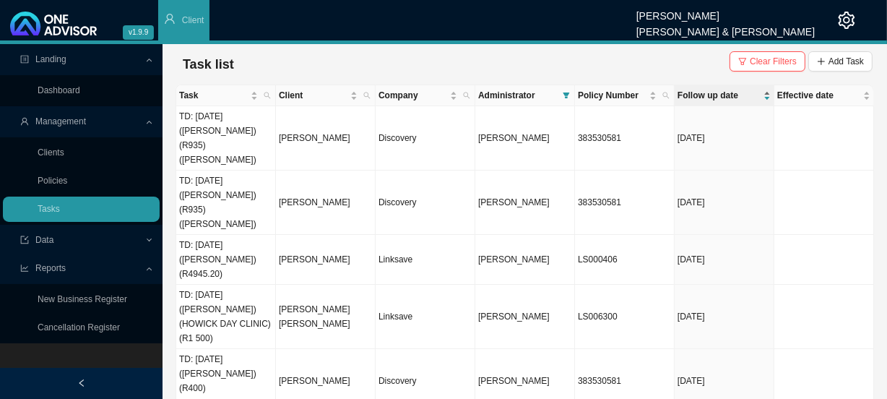
click at [721, 103] on div "Follow up date" at bounding box center [723, 95] width 93 height 14
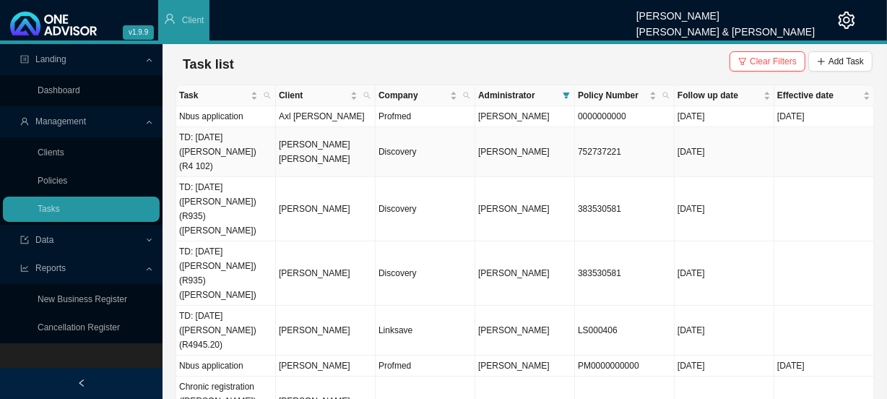
click at [326, 149] on td "[PERSON_NAME] [PERSON_NAME]" at bounding box center [326, 152] width 100 height 50
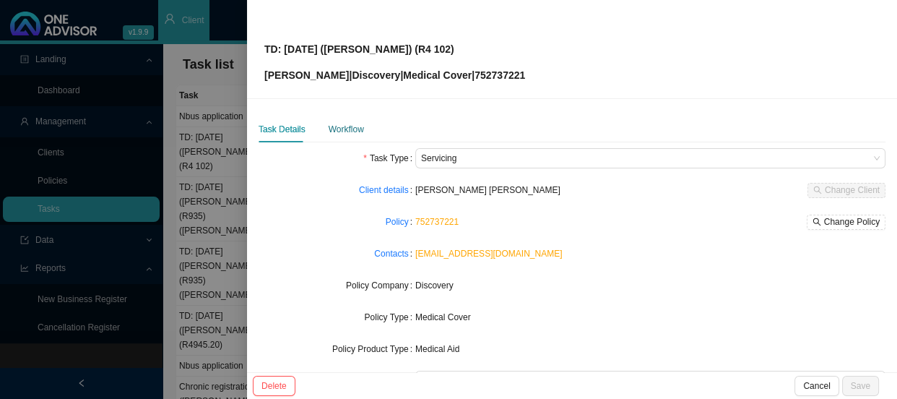
click at [339, 136] on div "Workflow" at bounding box center [346, 129] width 35 height 14
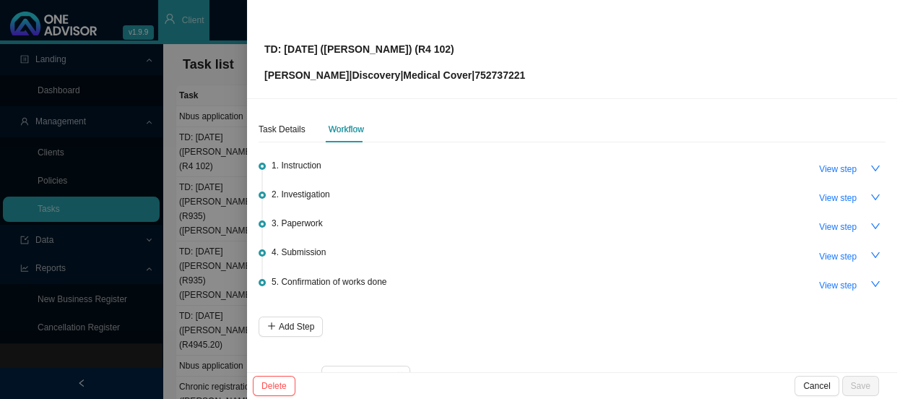
scroll to position [35, 0]
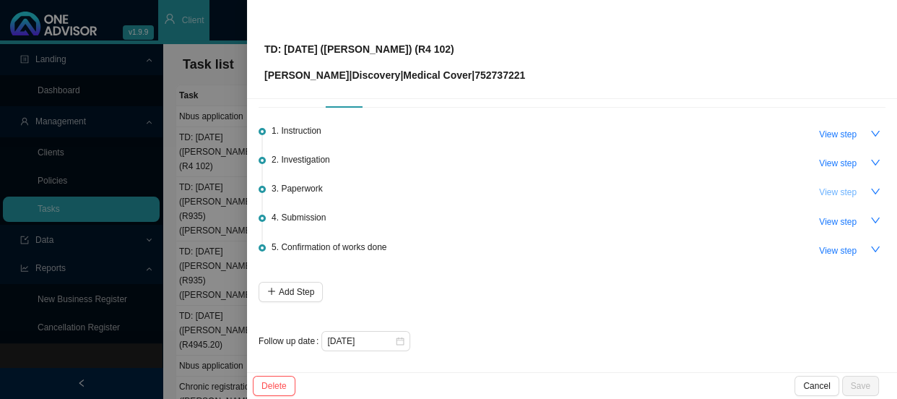
click at [834, 193] on span "View step" at bounding box center [838, 192] width 38 height 14
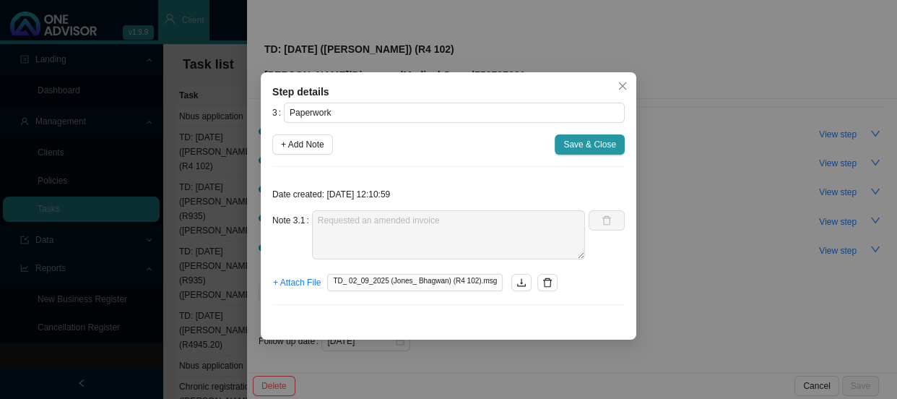
click at [732, 215] on div "Step details 3 Paperwork + Add Note Save & Close Date created: [DATE] 12:10:59 …" at bounding box center [448, 199] width 897 height 399
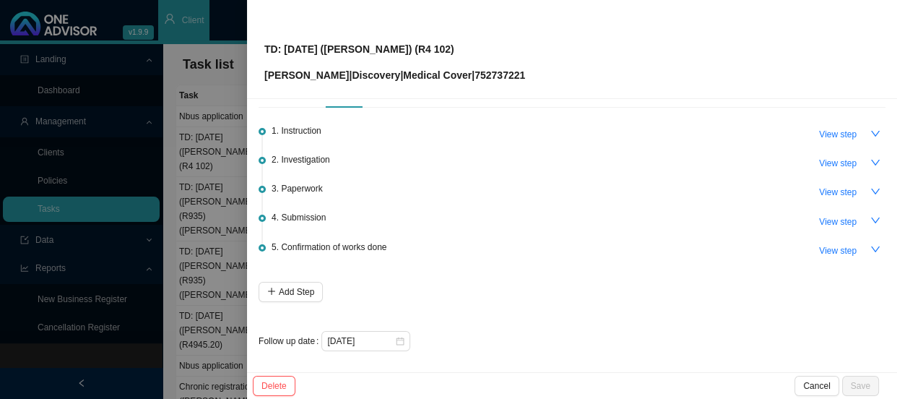
click at [238, 205] on div at bounding box center [448, 199] width 897 height 399
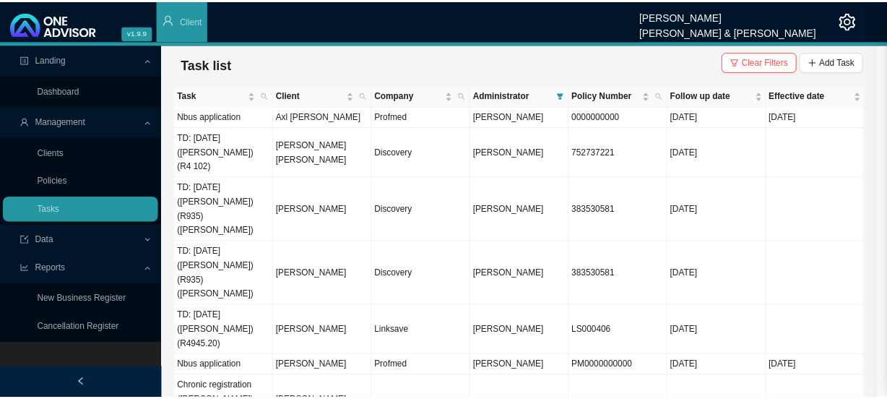
scroll to position [0, 0]
